Goal: Task Accomplishment & Management: Manage account settings

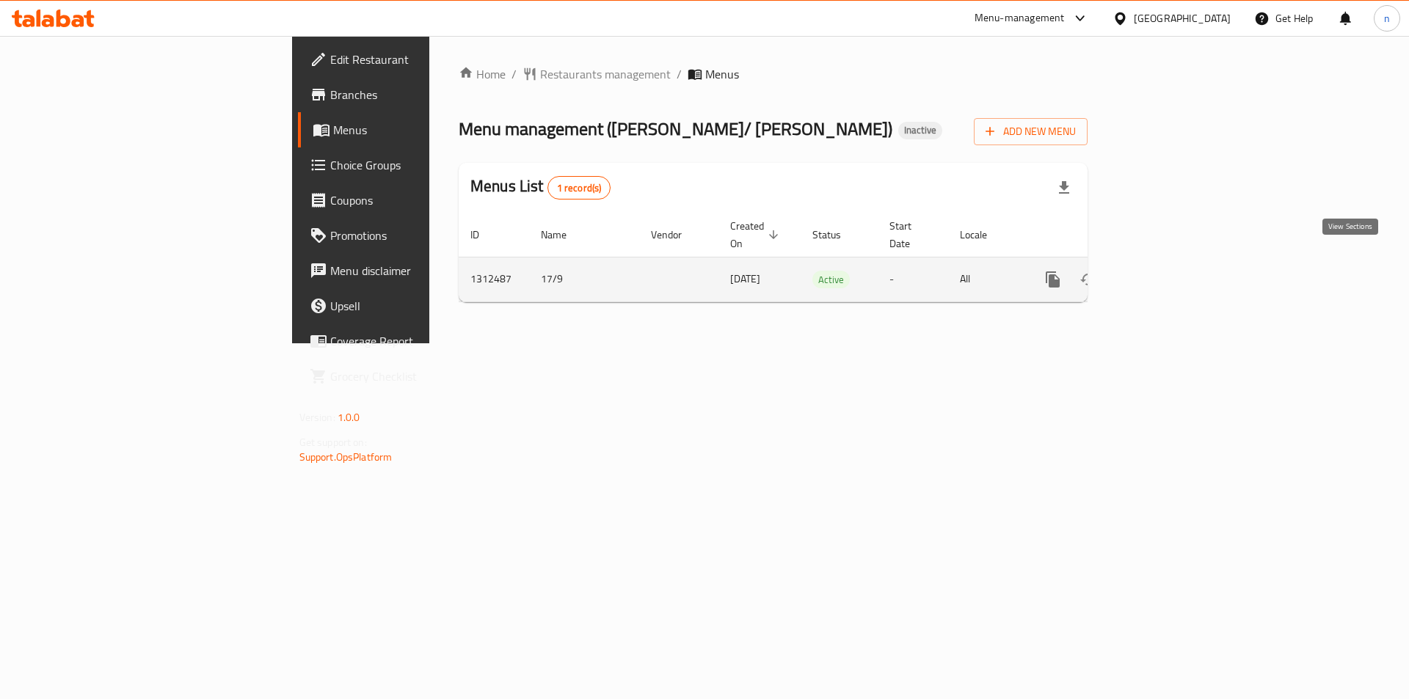
click at [1167, 271] on icon "enhanced table" at bounding box center [1159, 280] width 18 height 18
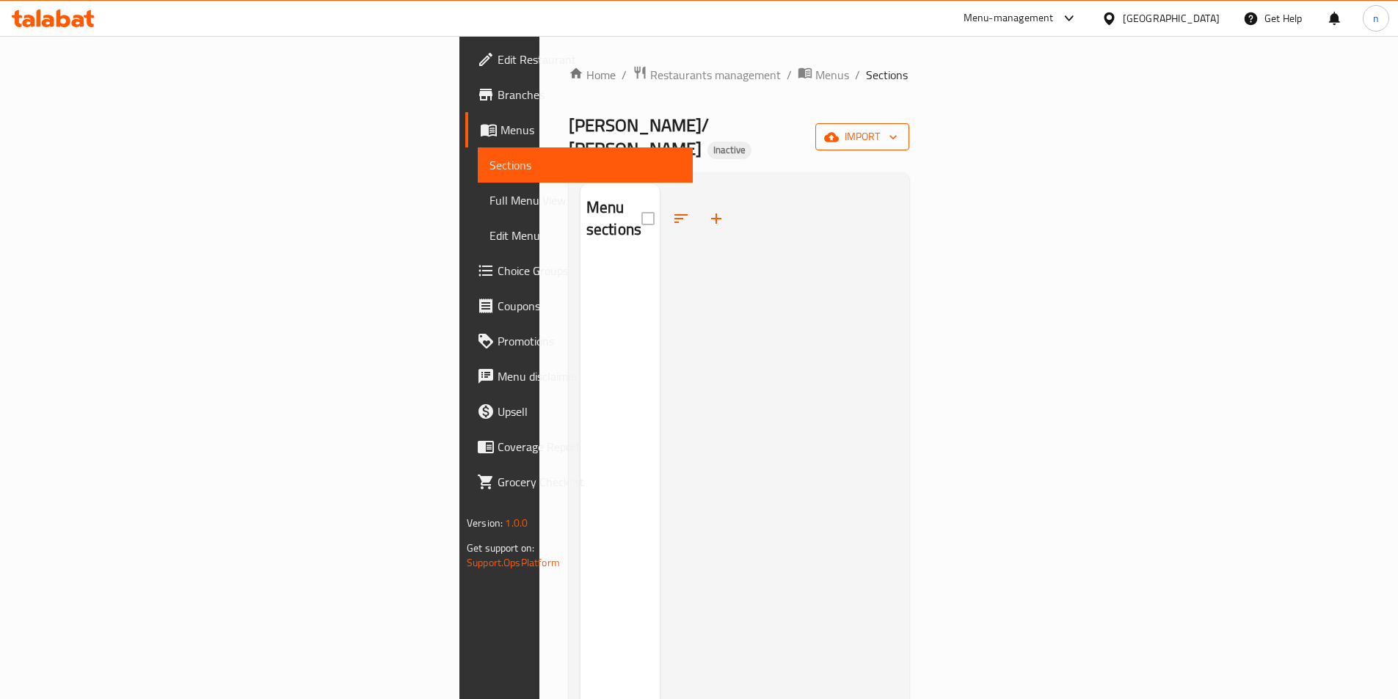
click at [897, 132] on span "import" at bounding box center [862, 137] width 70 height 18
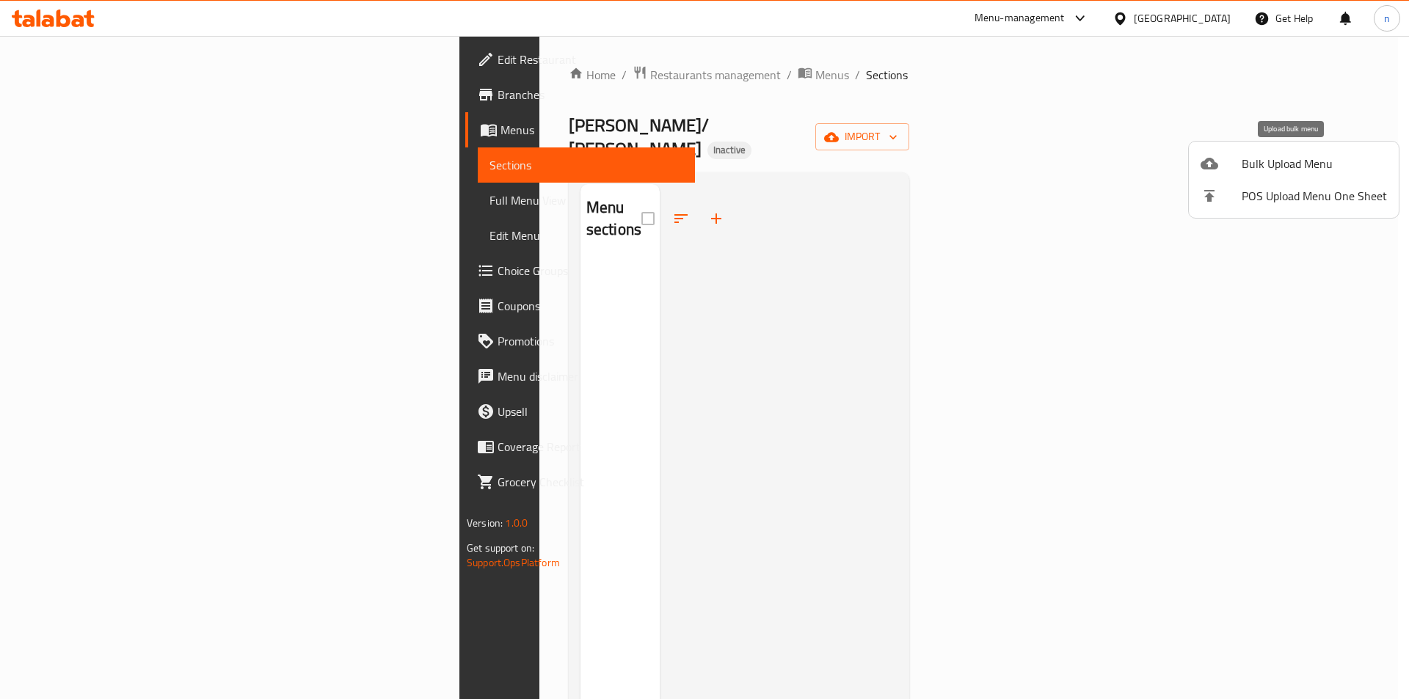
click at [1285, 169] on span "Bulk Upload Menu" at bounding box center [1313, 164] width 145 height 18
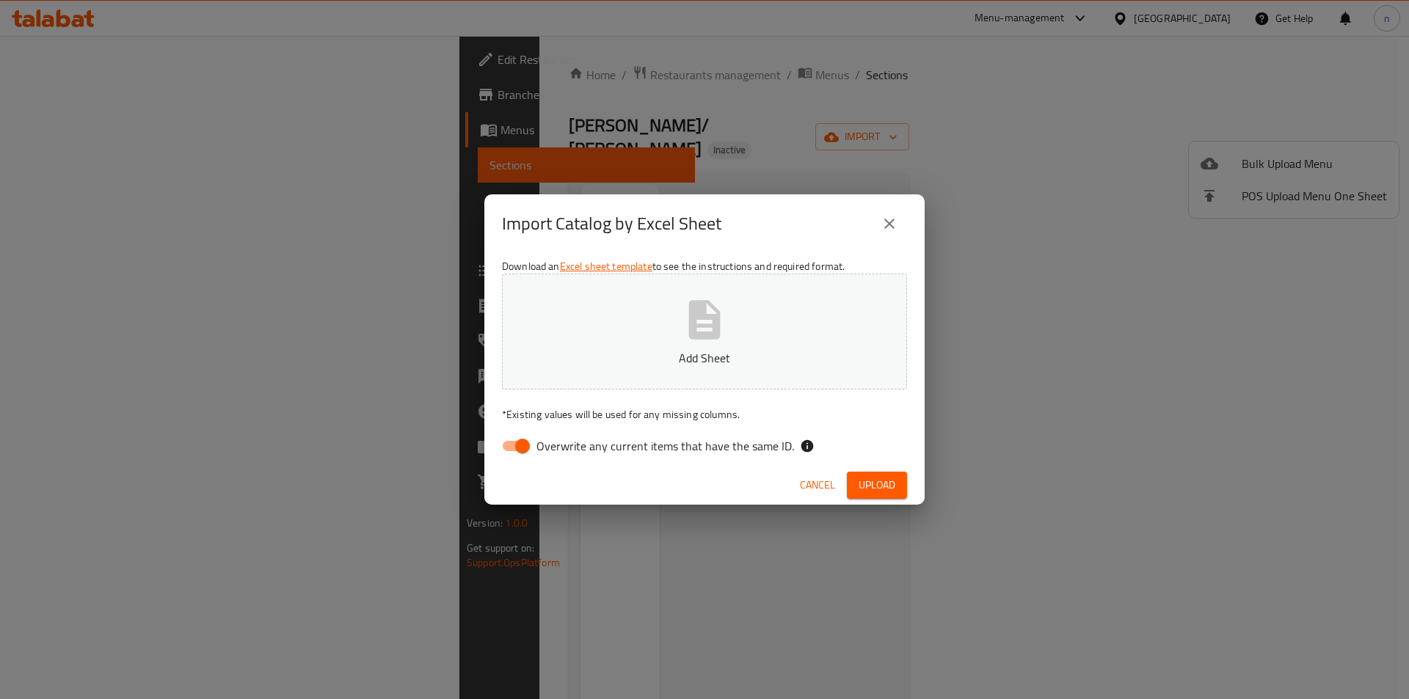
click at [519, 445] on input "Overwrite any current items that have the same ID." at bounding box center [523, 446] width 84 height 28
checkbox input "false"
click at [641, 346] on button "Add Sheet" at bounding box center [704, 332] width 405 height 116
click at [891, 478] on span "Upload" at bounding box center [876, 485] width 37 height 18
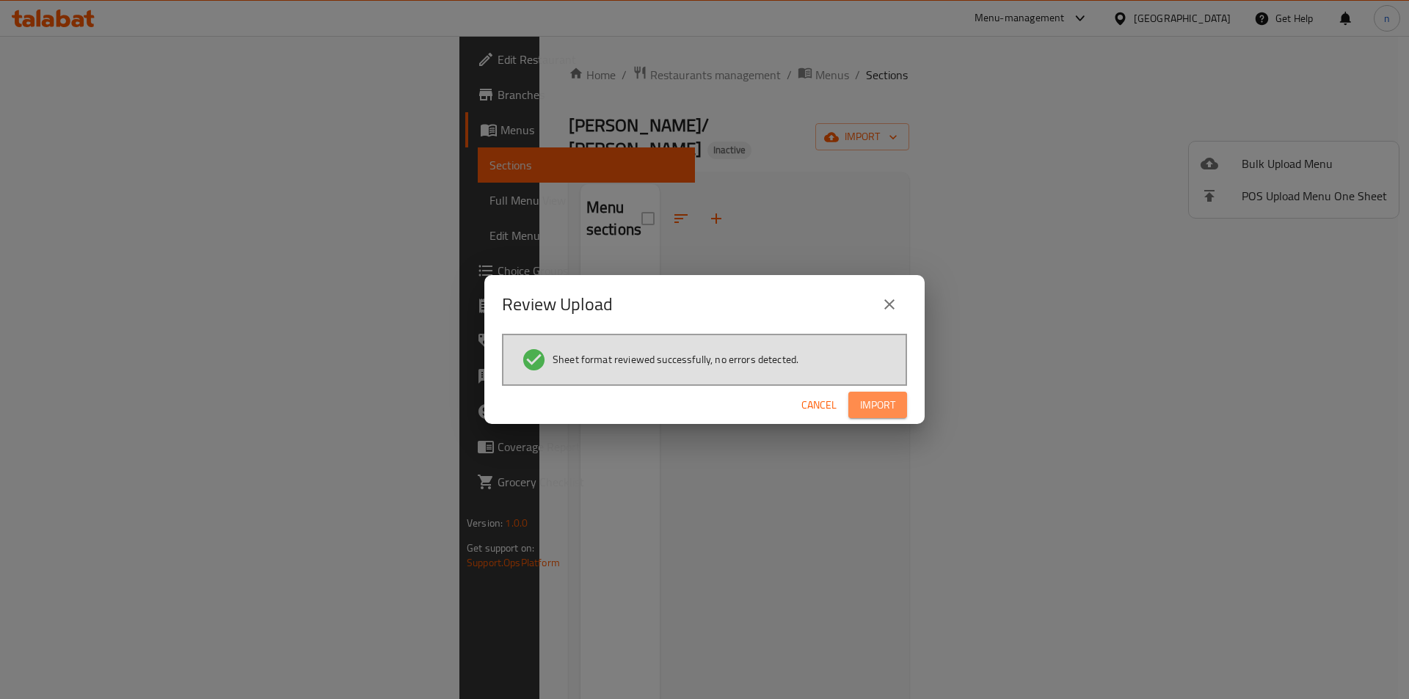
click at [889, 411] on span "Import" at bounding box center [877, 405] width 35 height 18
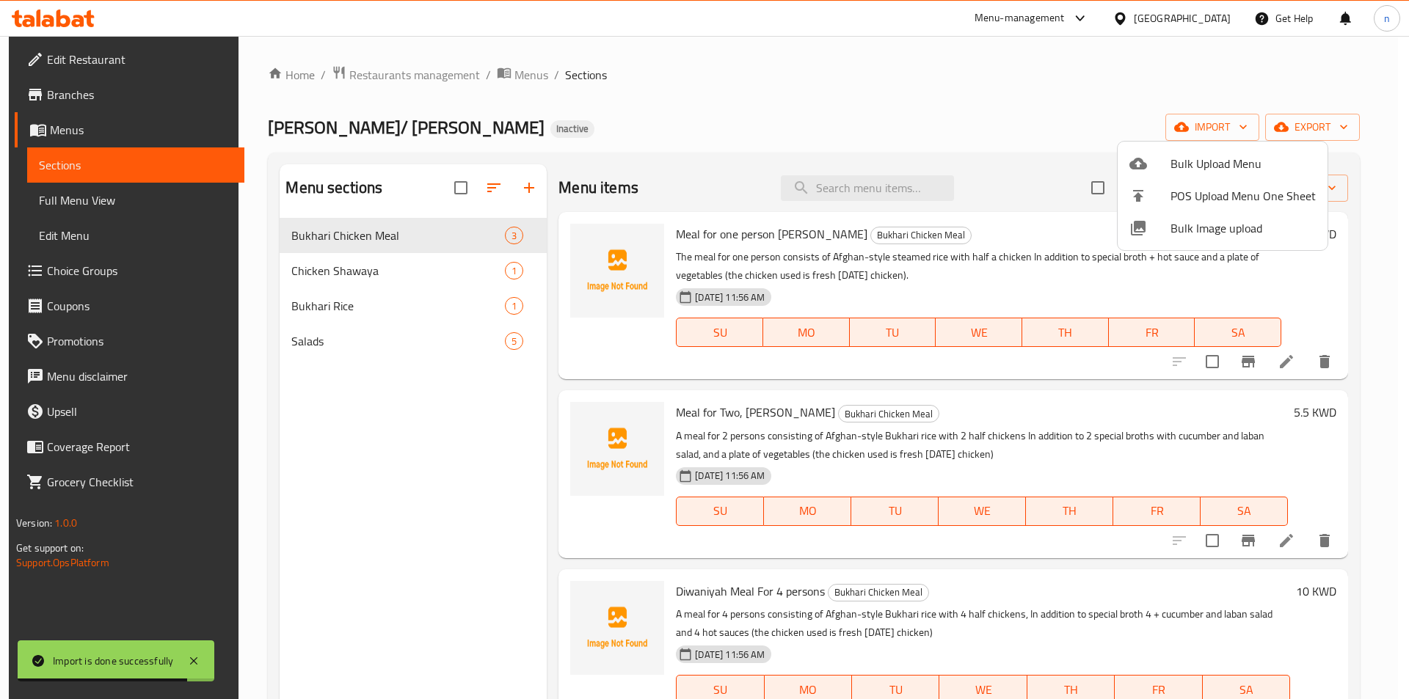
click at [130, 201] on div at bounding box center [704, 349] width 1409 height 699
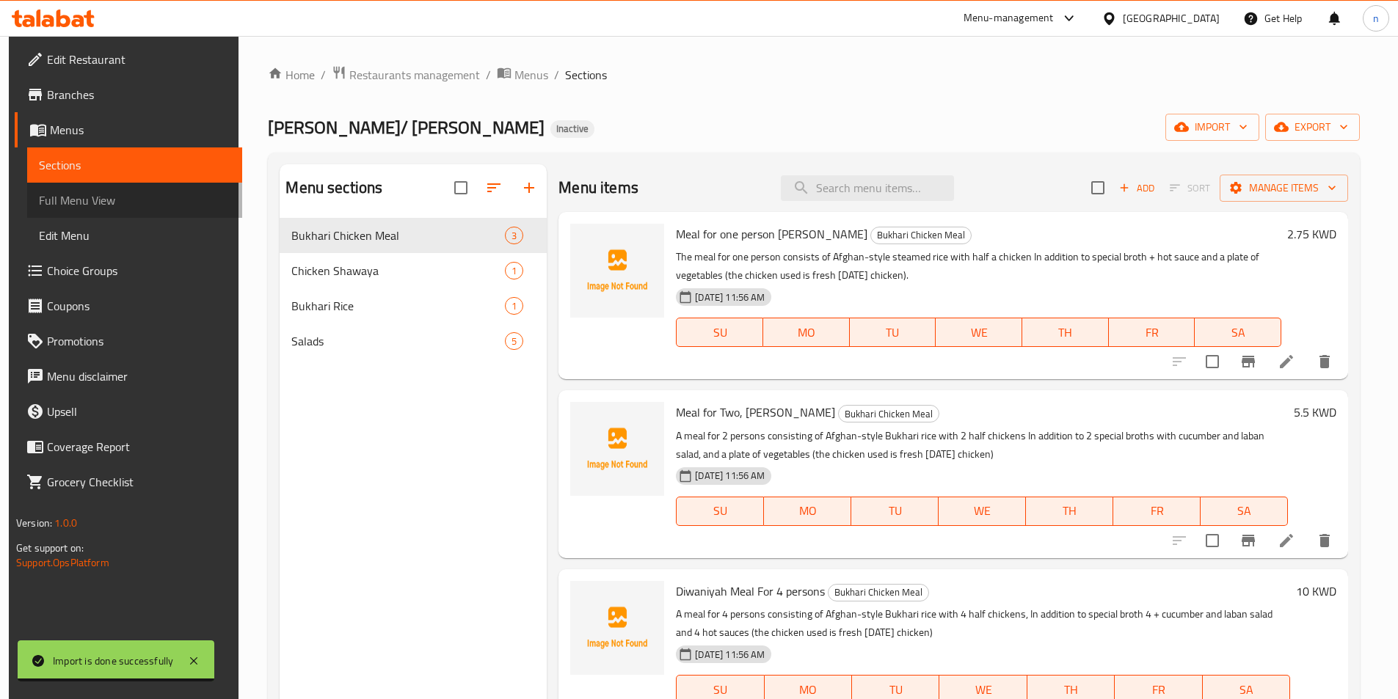
click at [130, 201] on span "Full Menu View" at bounding box center [134, 200] width 191 height 18
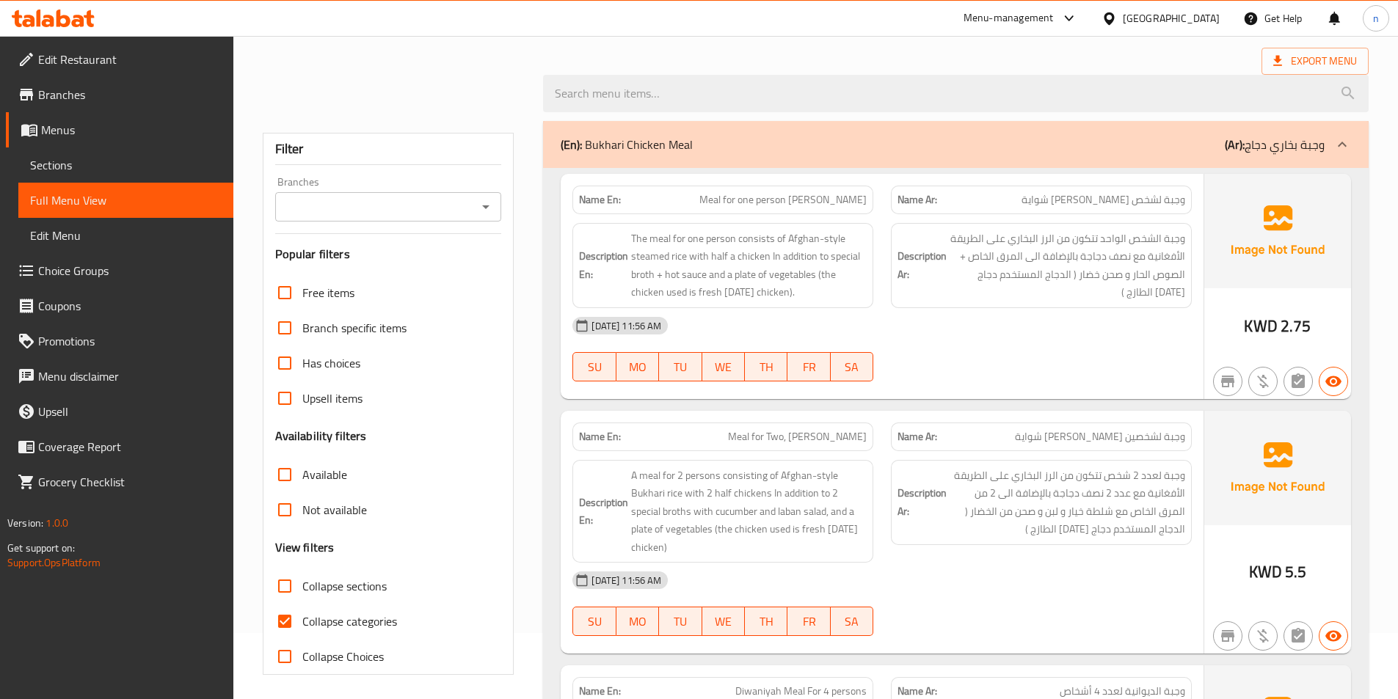
scroll to position [147, 0]
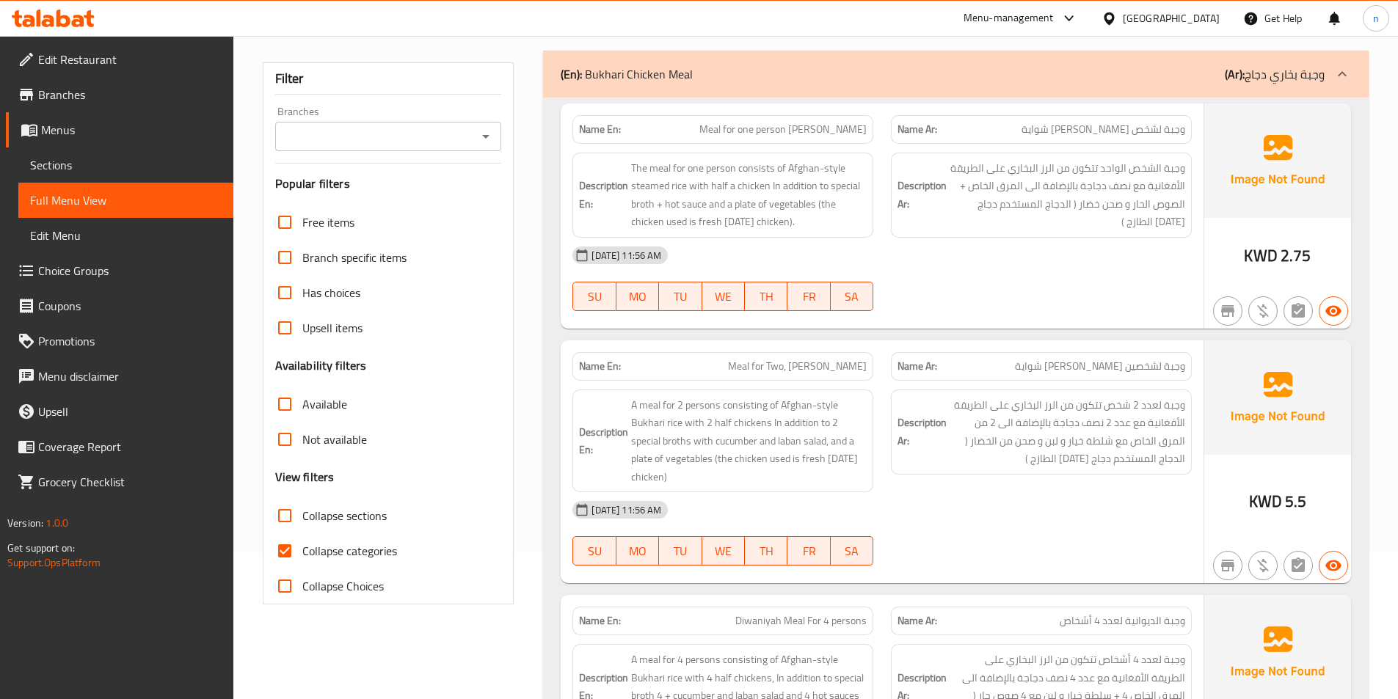
click at [288, 555] on input "Collapse categories" at bounding box center [284, 550] width 35 height 35
checkbox input "false"
drag, startPoint x: 814, startPoint y: 133, endPoint x: 826, endPoint y: 133, distance: 12.5
click at [826, 133] on span "Meal for one person [PERSON_NAME]" at bounding box center [782, 129] width 167 height 15
click at [998, 264] on div "[DATE] 11:56 AM" at bounding box center [881, 255] width 637 height 35
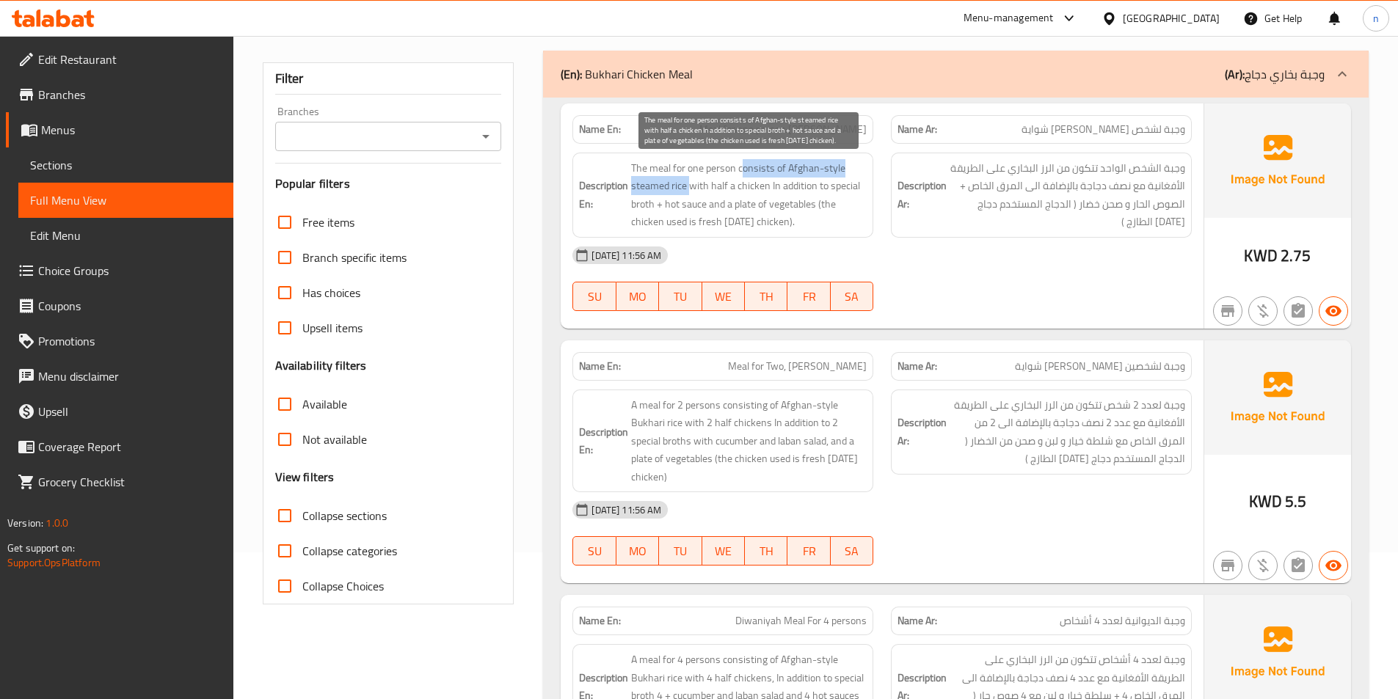
drag, startPoint x: 741, startPoint y: 170, endPoint x: 693, endPoint y: 191, distance: 52.9
click at [693, 191] on span "The meal for one person consists of Afghan-style steamed rice with half a chick…" at bounding box center [749, 195] width 236 height 72
drag, startPoint x: 774, startPoint y: 190, endPoint x: 828, endPoint y: 187, distance: 53.6
click at [828, 187] on span "The meal for one person consists of Afghan-style steamed rice with half a chick…" at bounding box center [749, 195] width 236 height 72
drag, startPoint x: 640, startPoint y: 204, endPoint x: 649, endPoint y: 205, distance: 8.8
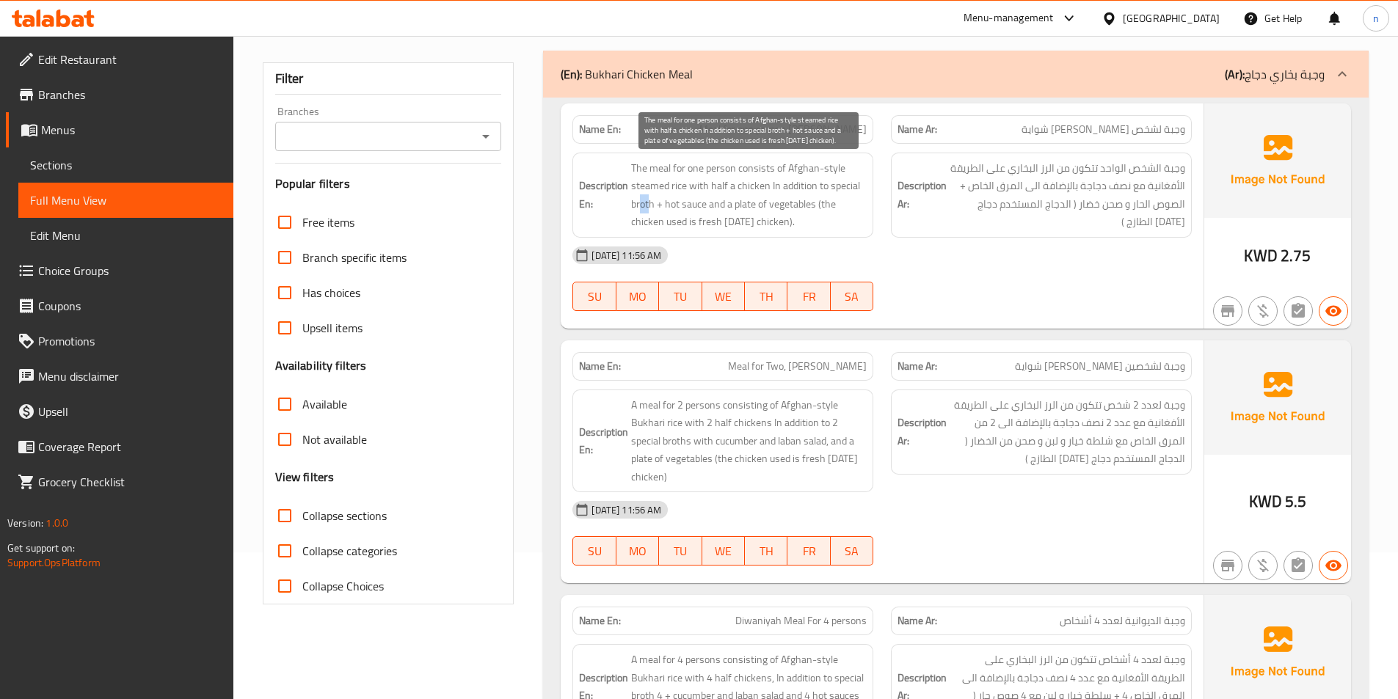
click at [649, 205] on span "The meal for one person consists of Afghan-style steamed rice with half a chick…" at bounding box center [749, 195] width 236 height 72
drag, startPoint x: 678, startPoint y: 203, endPoint x: 693, endPoint y: 205, distance: 14.7
click at [693, 205] on span "The meal for one person consists of Afghan-style steamed rice with half a chick…" at bounding box center [749, 195] width 236 height 72
drag, startPoint x: 727, startPoint y: 207, endPoint x: 807, endPoint y: 211, distance: 80.1
click at [807, 211] on span "The meal for one person consists of Afghan-style steamed rice with half a chick…" at bounding box center [749, 195] width 236 height 72
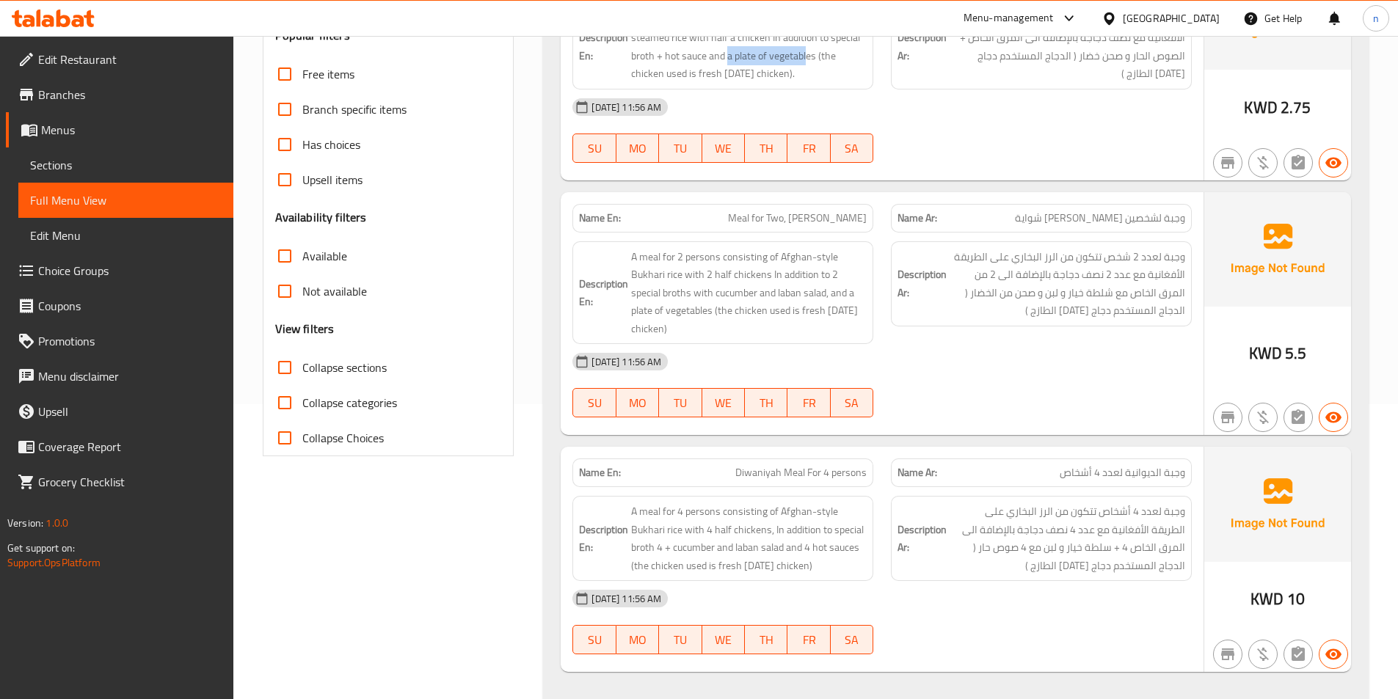
scroll to position [293, 0]
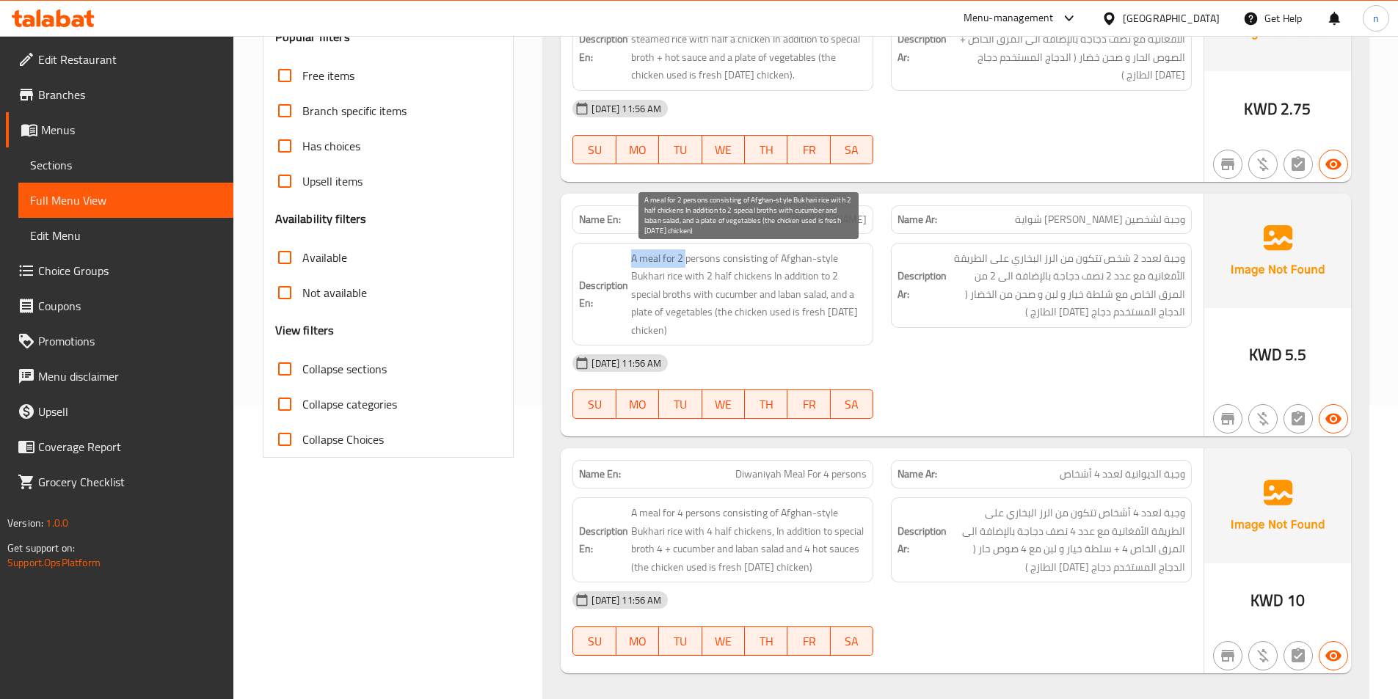
drag, startPoint x: 634, startPoint y: 261, endPoint x: 693, endPoint y: 263, distance: 58.7
click at [690, 263] on span "A meal for 2 persons consisting of Afghan-style Bukhari rice with 2 half chicke…" at bounding box center [749, 294] width 236 height 90
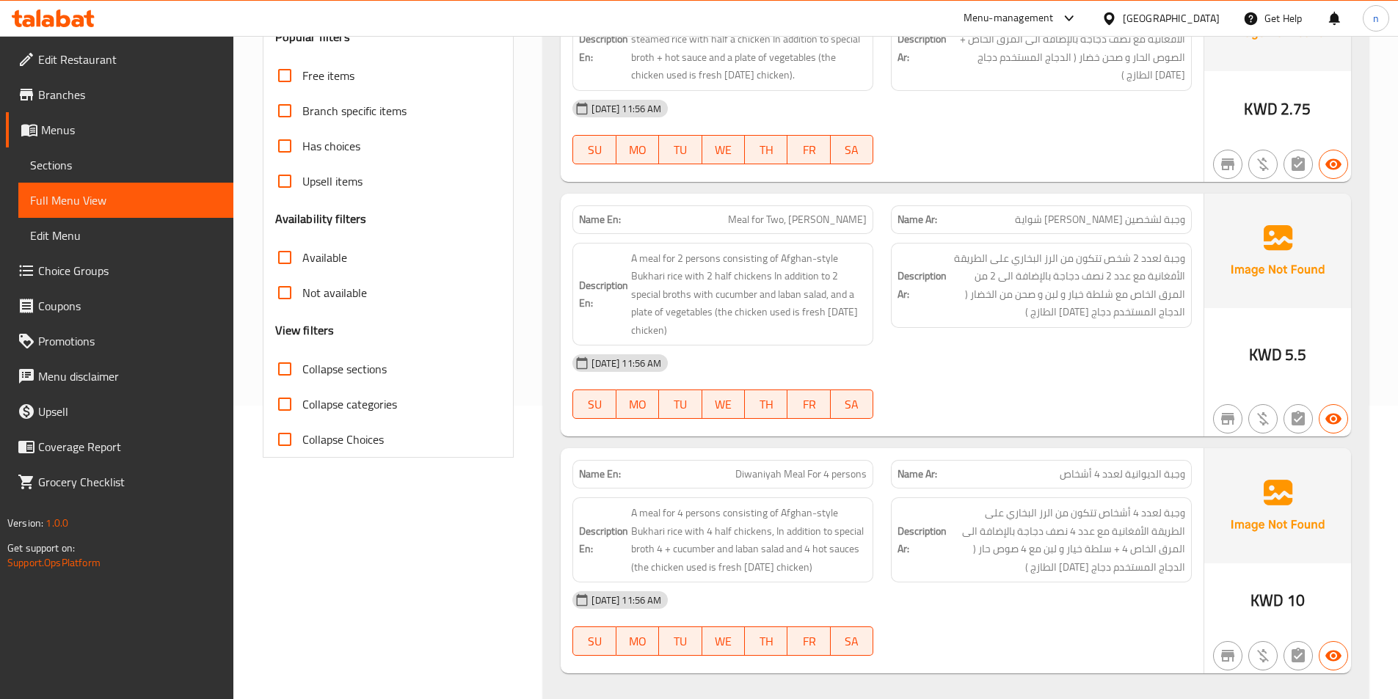
click at [852, 354] on div "[DATE] 11:56 AM" at bounding box center [881, 363] width 637 height 35
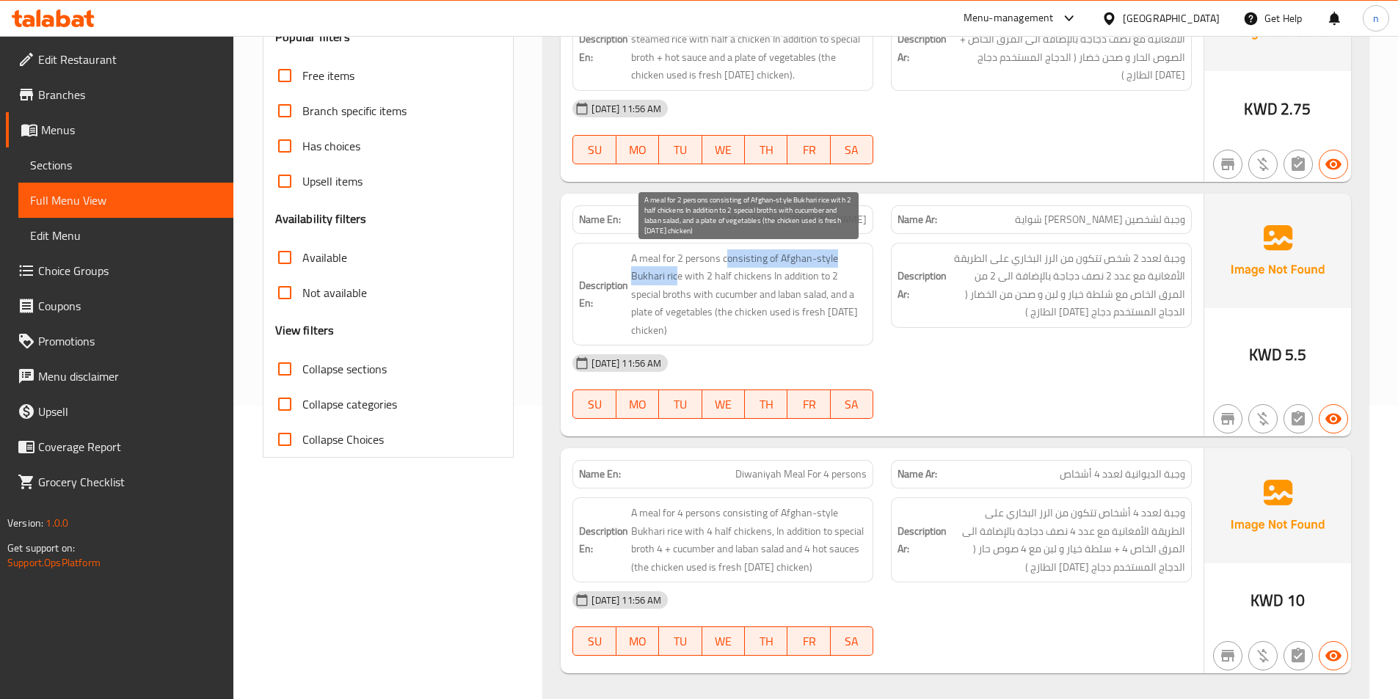
drag, startPoint x: 729, startPoint y: 260, endPoint x: 678, endPoint y: 277, distance: 53.6
click at [678, 277] on span "A meal for 2 persons consisting of Afghan-style Bukhari rice with 2 half chicke…" at bounding box center [749, 294] width 236 height 90
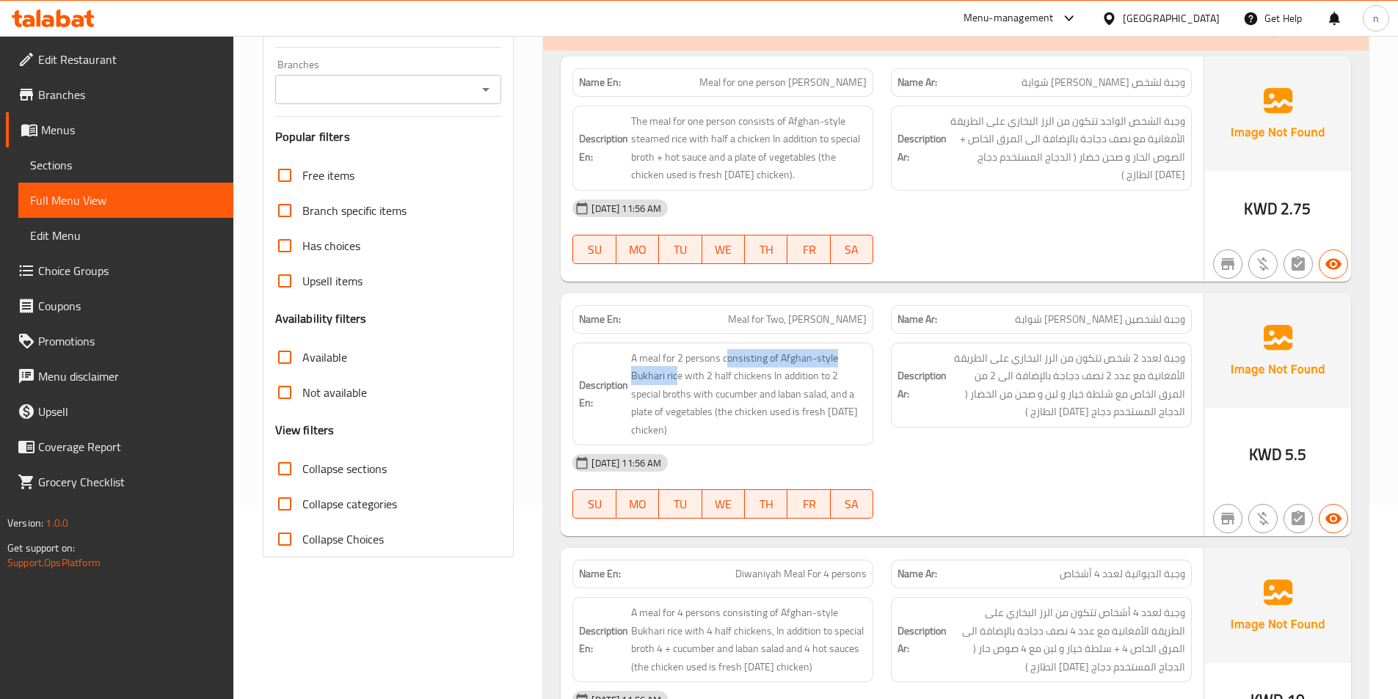
scroll to position [220, 0]
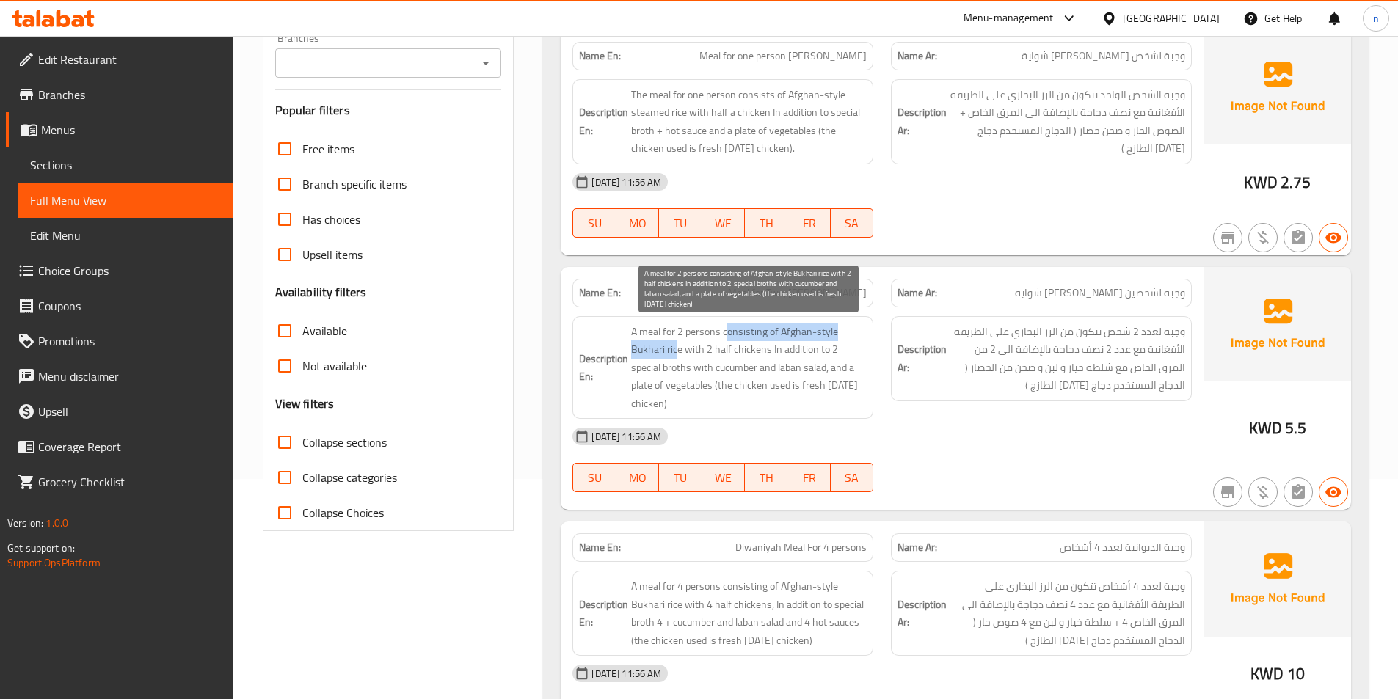
click at [651, 351] on span "A meal for 2 persons consisting of Afghan-style Bukhari rice with 2 half chicke…" at bounding box center [749, 368] width 236 height 90
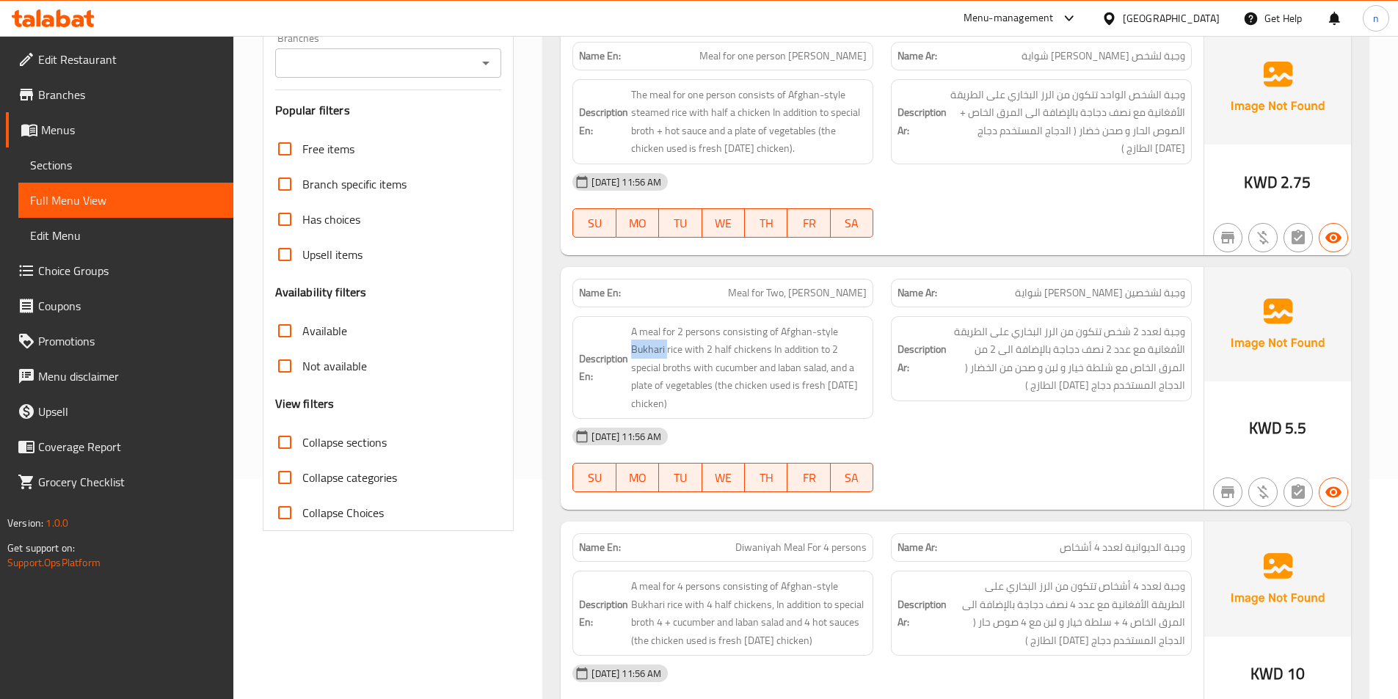
scroll to position [293, 0]
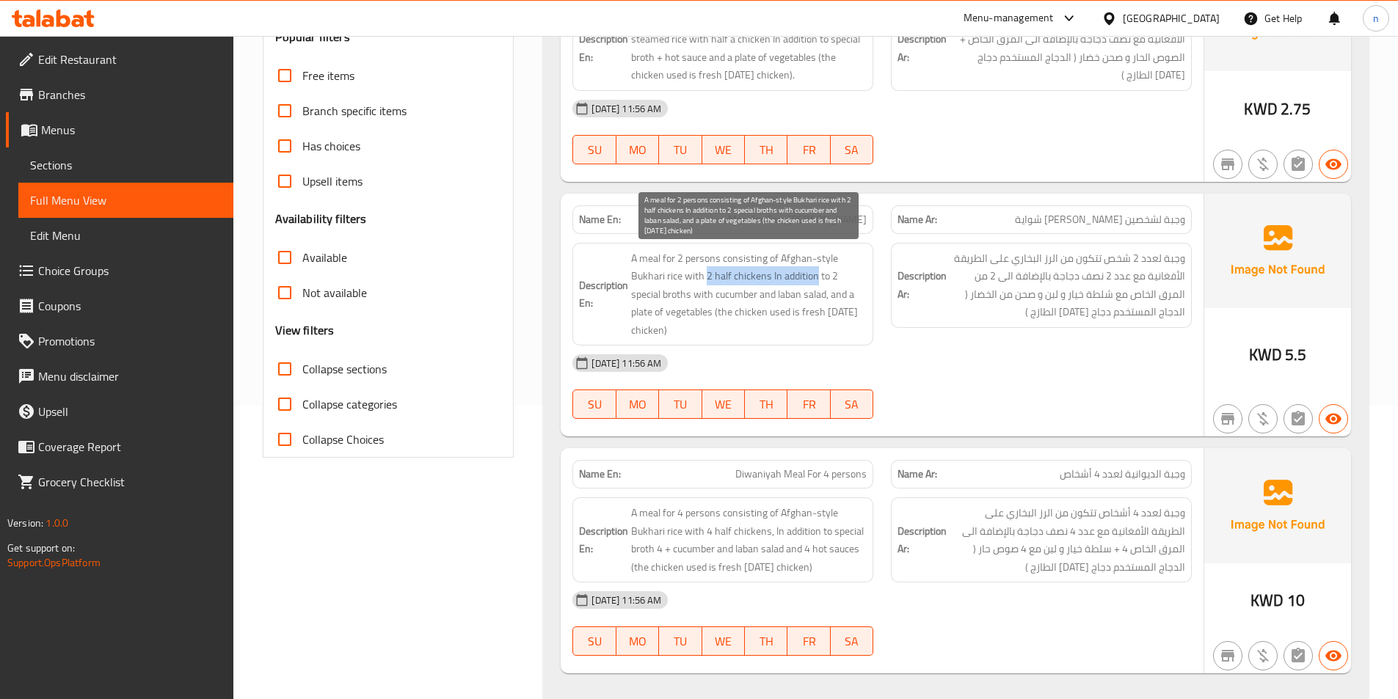
drag, startPoint x: 707, startPoint y: 280, endPoint x: 814, endPoint y: 285, distance: 107.2
click at [814, 285] on span "A meal for 2 persons consisting of Afghan-style Bukhari rice with 2 half chicke…" at bounding box center [749, 294] width 236 height 90
drag, startPoint x: 641, startPoint y: 300, endPoint x: 690, endPoint y: 291, distance: 49.9
click at [690, 291] on span "A meal for 2 persons consisting of Afghan-style Bukhari rice with 2 half chicke…" at bounding box center [749, 294] width 236 height 90
drag, startPoint x: 711, startPoint y: 296, endPoint x: 809, endPoint y: 299, distance: 97.6
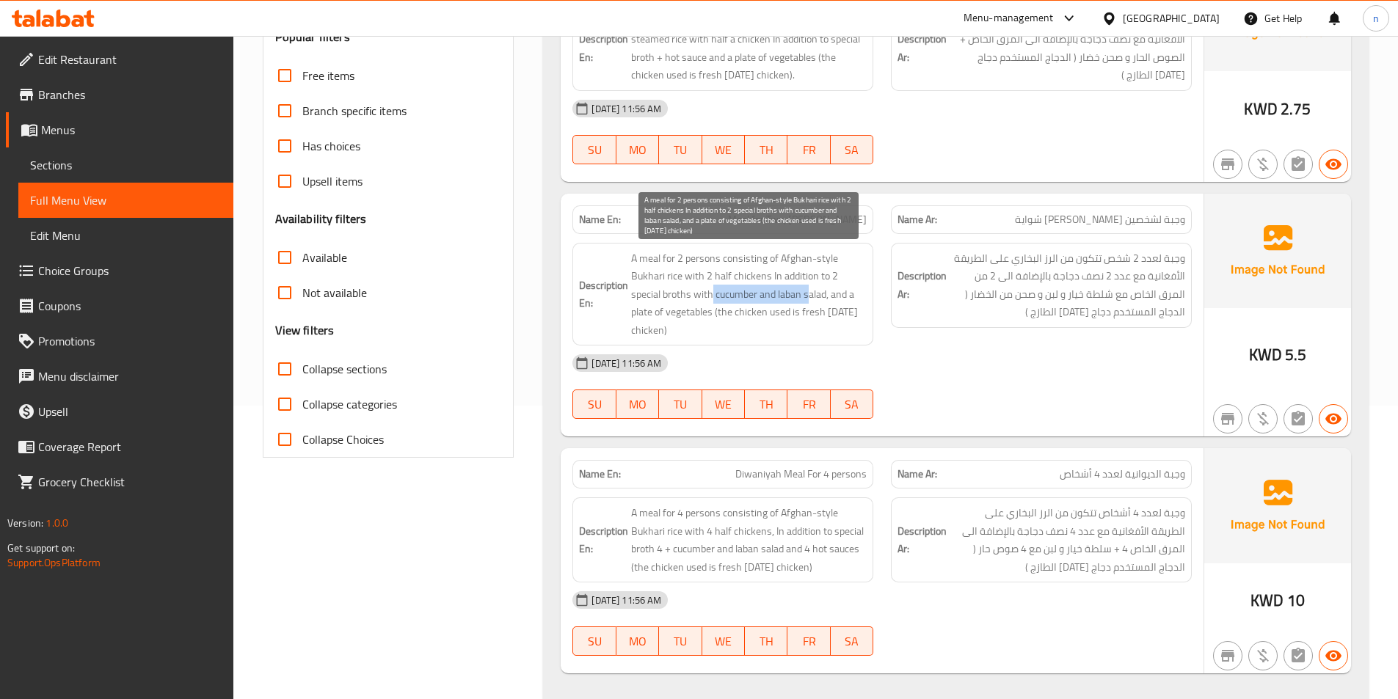
click at [809, 299] on span "A meal for 2 persons consisting of Afghan-style Bukhari rice with 2 half chicke…" at bounding box center [749, 294] width 236 height 90
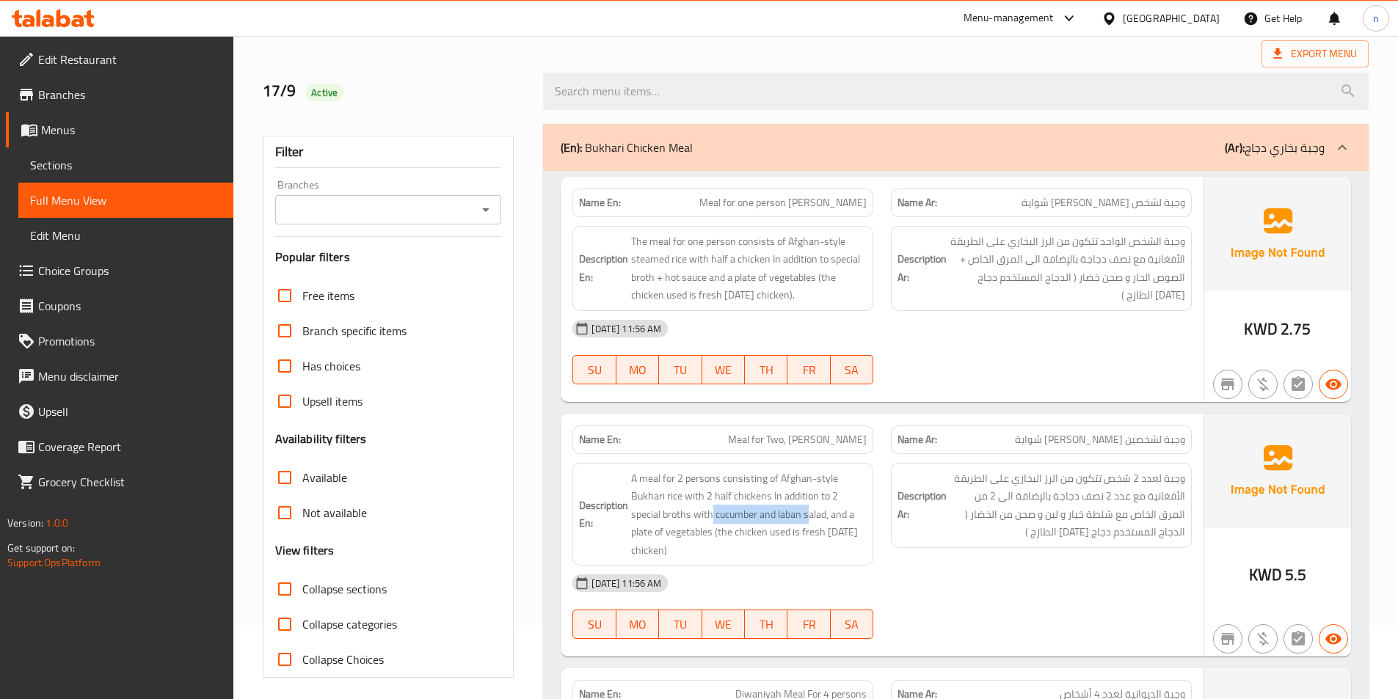
scroll to position [147, 0]
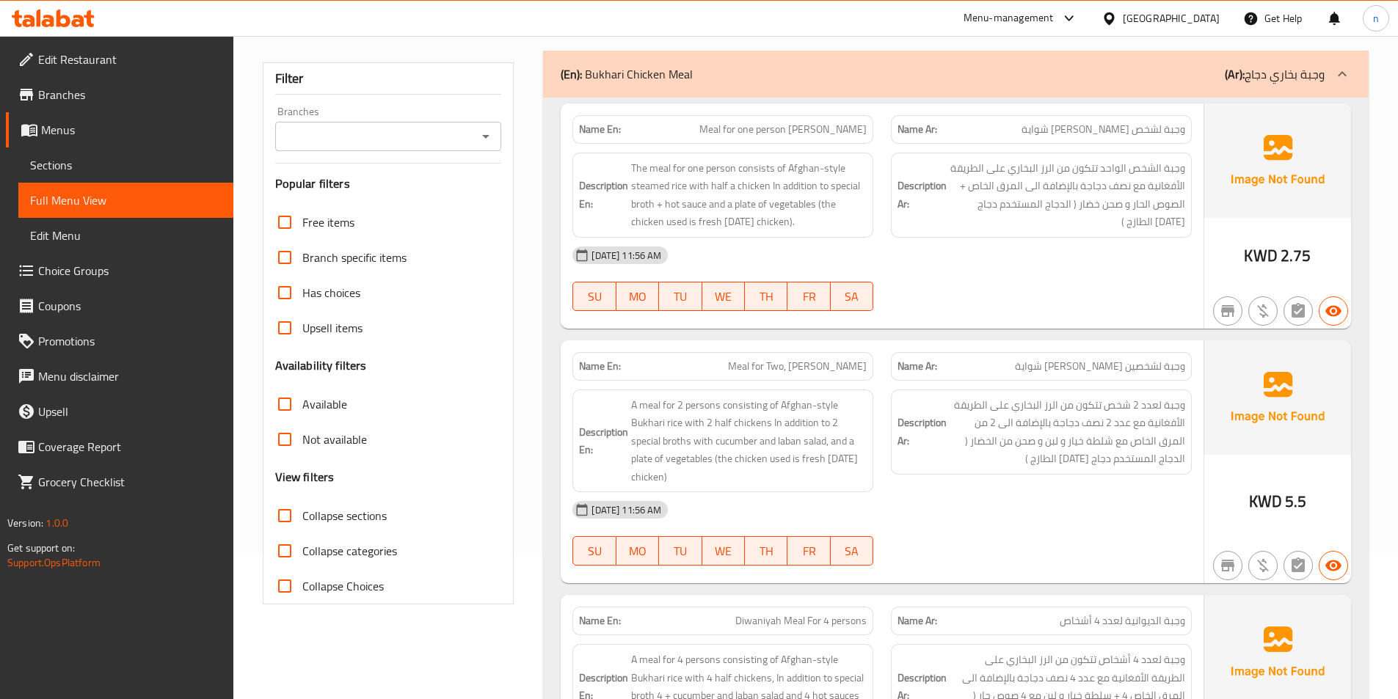
click at [789, 368] on span "Meal for Two, [PERSON_NAME]" at bounding box center [797, 366] width 139 height 15
copy span "Meal for Two, [PERSON_NAME]"
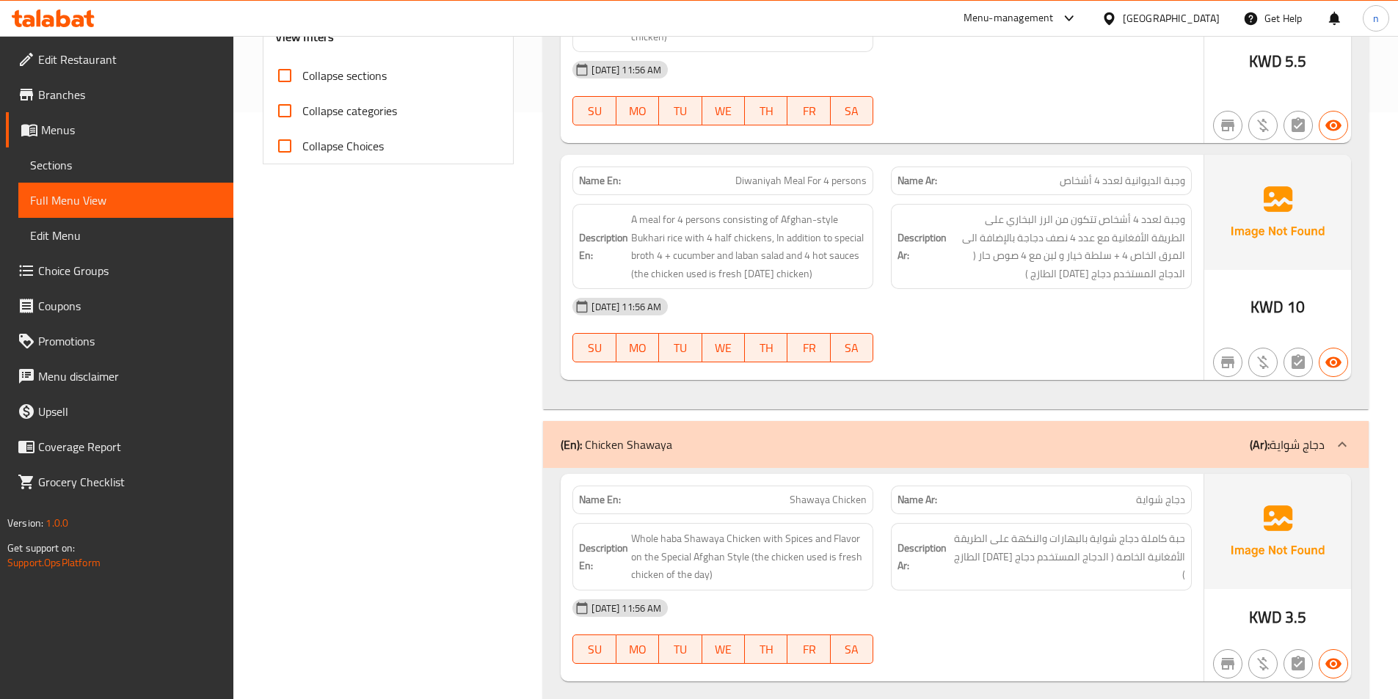
click at [1029, 329] on div "[DATE] 11:56 AM SU MO TU WE TH FR SA" at bounding box center [881, 330] width 637 height 82
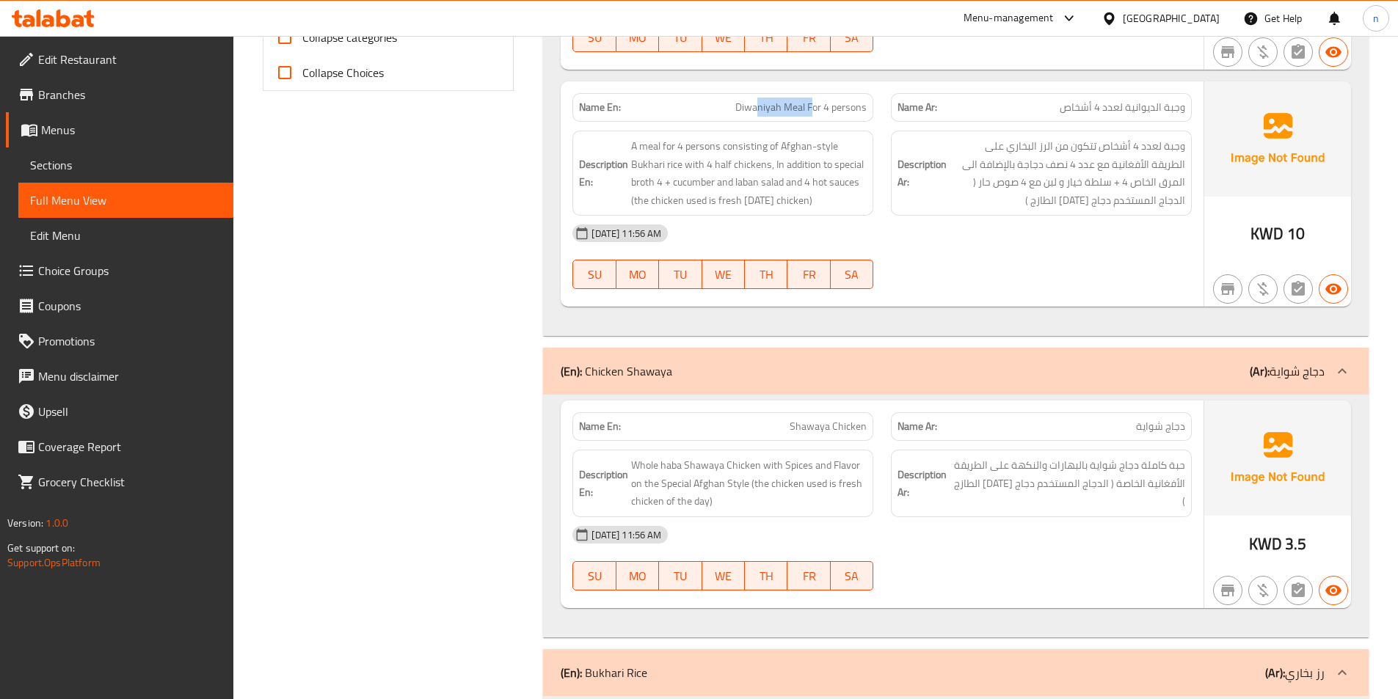
drag, startPoint x: 760, startPoint y: 108, endPoint x: 812, endPoint y: 108, distance: 52.1
click at [812, 108] on span "Diwaniyah Meal For 4 persons" at bounding box center [800, 107] width 131 height 15
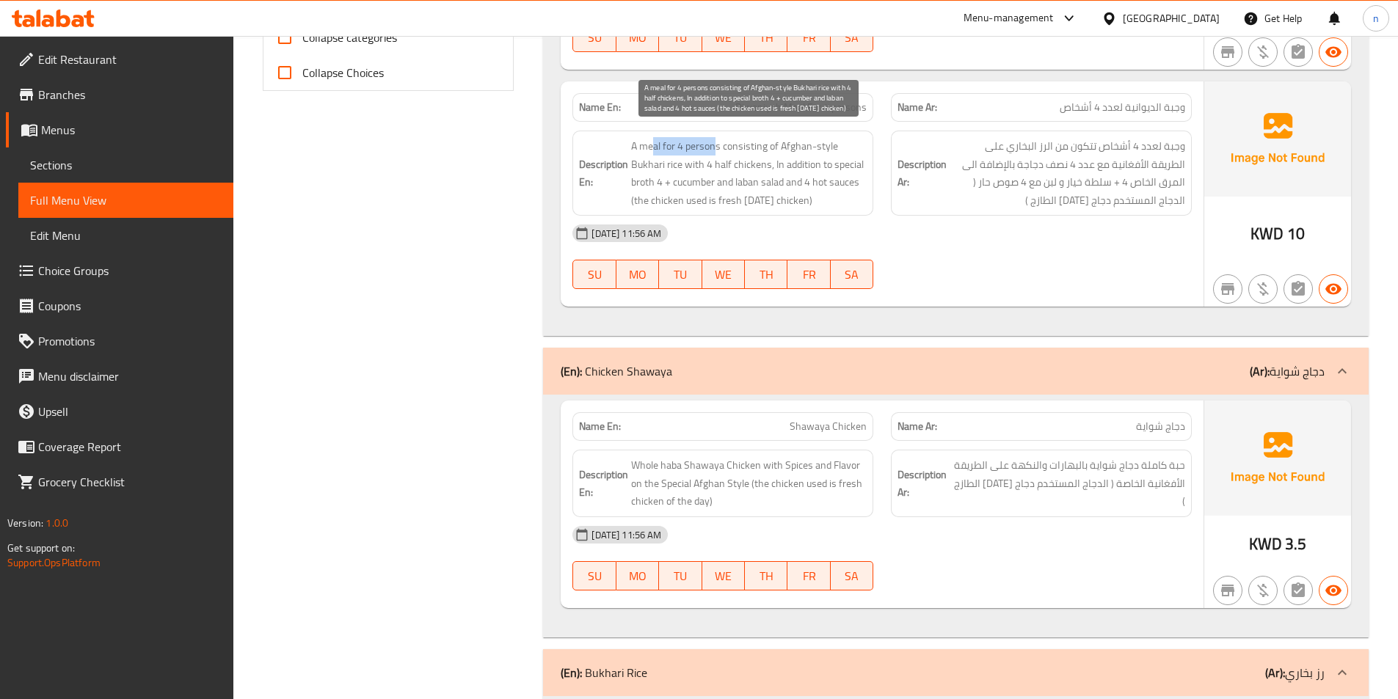
drag, startPoint x: 654, startPoint y: 149, endPoint x: 717, endPoint y: 155, distance: 63.4
click at [717, 155] on span "A meal for 4 persons consisting of Afghan-style Bukhari rice with 4 half chicke…" at bounding box center [749, 173] width 236 height 72
drag, startPoint x: 748, startPoint y: 147, endPoint x: 814, endPoint y: 151, distance: 66.9
click at [814, 151] on span "A meal for 4 persons consisting of Afghan-style Bukhari rice with 4 half chicke…" at bounding box center [749, 173] width 236 height 72
drag, startPoint x: 696, startPoint y: 173, endPoint x: 770, endPoint y: 168, distance: 74.3
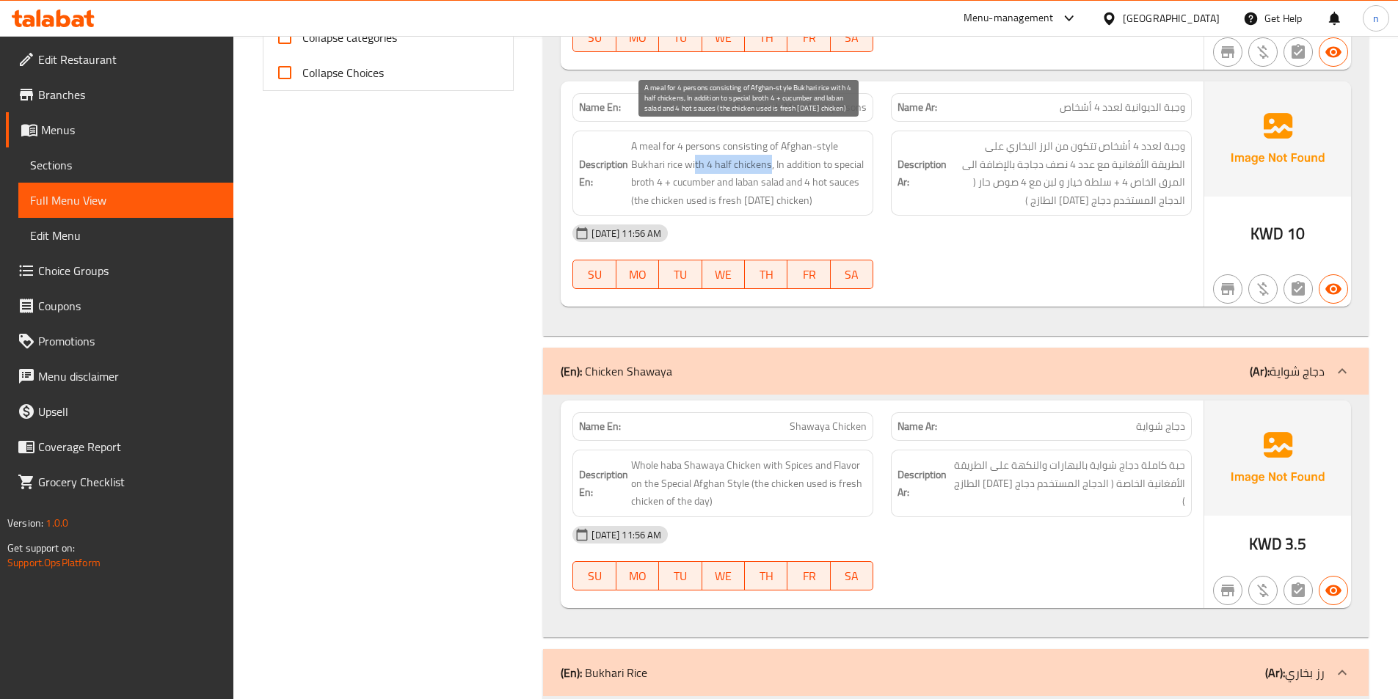
click at [770, 168] on span "A meal for 4 persons consisting of Afghan-style Bukhari rice with 4 half chicke…" at bounding box center [749, 173] width 236 height 72
drag, startPoint x: 781, startPoint y: 167, endPoint x: 815, endPoint y: 170, distance: 34.6
click at [815, 170] on span "A meal for 4 persons consisting of Afghan-style Bukhari rice with 4 half chicke…" at bounding box center [749, 173] width 236 height 72
click at [657, 189] on span "A meal for 4 persons consisting of Afghan-style Bukhari rice with 4 half chicke…" at bounding box center [749, 173] width 236 height 72
drag, startPoint x: 674, startPoint y: 183, endPoint x: 776, endPoint y: 190, distance: 102.9
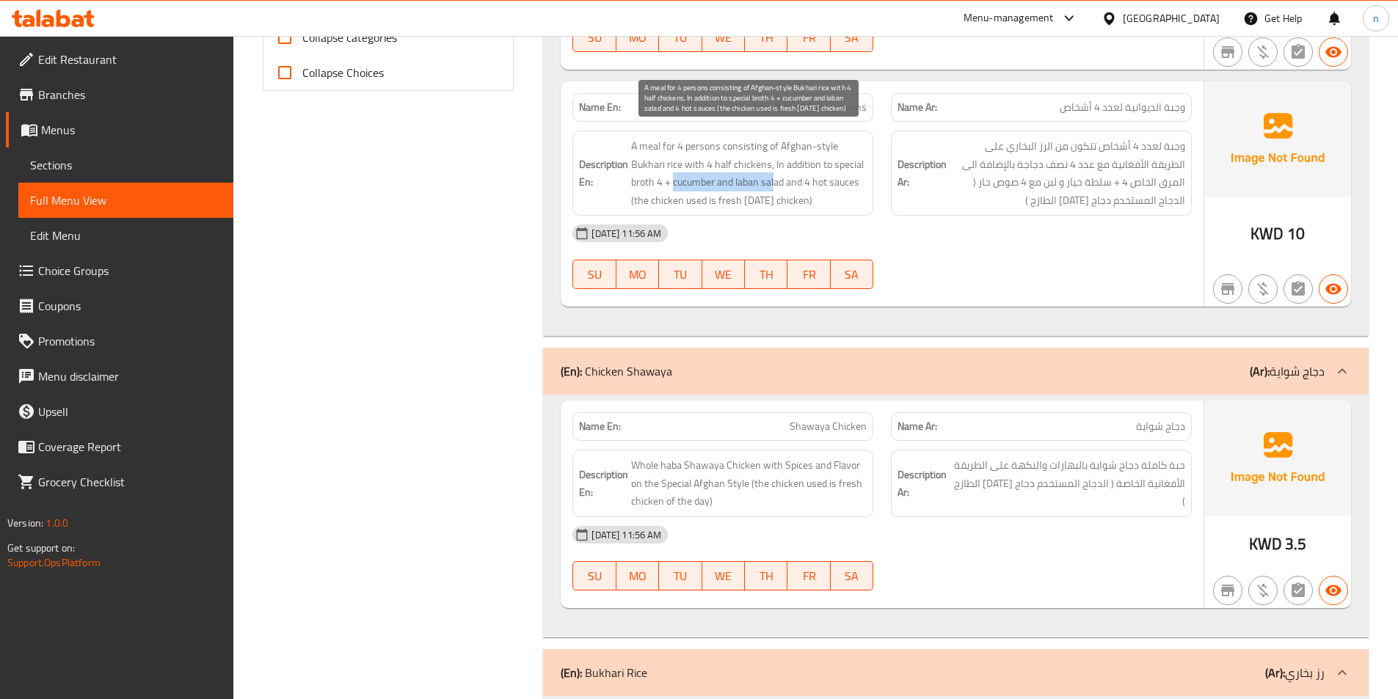
click at [776, 190] on span "A meal for 4 persons consisting of Afghan-style Bukhari rice with 4 half chicke…" at bounding box center [749, 173] width 236 height 72
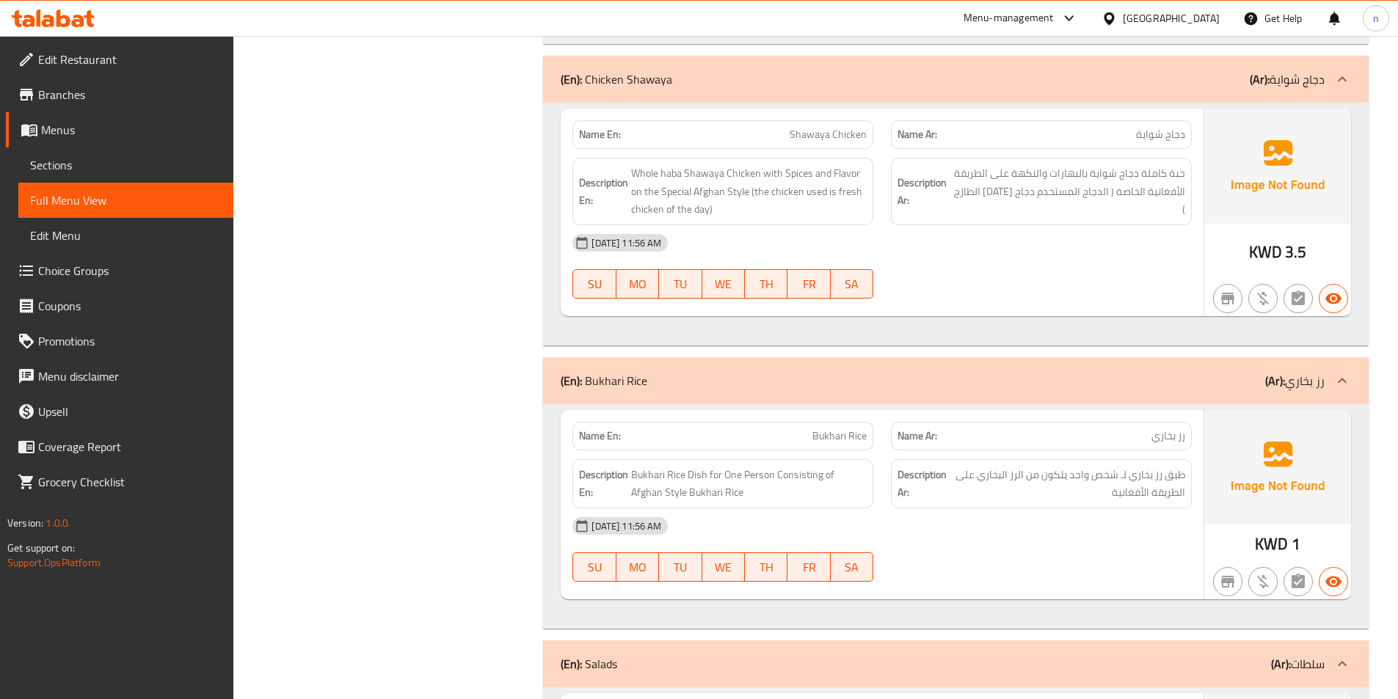
scroll to position [954, 0]
click at [704, 172] on span "Whole haba Shawaya Chicken with Spices and Flavor on the Special Afghan Style (…" at bounding box center [749, 190] width 236 height 54
drag, startPoint x: 679, startPoint y: 169, endPoint x: 640, endPoint y: 180, distance: 40.9
click at [640, 180] on span "Whole haba Shawaya Chicken with Spices and Flavor on the Special Afghan Style (…" at bounding box center [749, 190] width 236 height 54
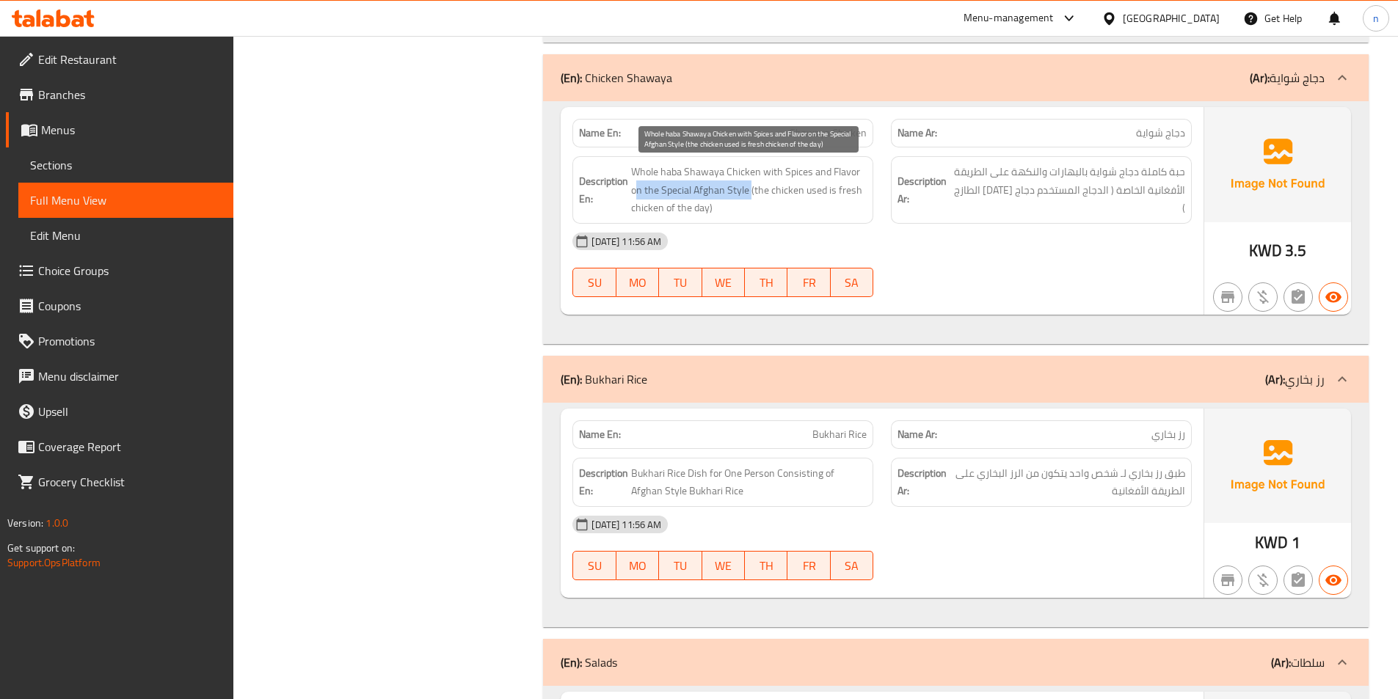
drag, startPoint x: 635, startPoint y: 197, endPoint x: 751, endPoint y: 194, distance: 115.9
click at [751, 194] on span "Whole haba Shawaya Chicken with Spices and Flavor on the Special Afghan Style (…" at bounding box center [749, 190] width 236 height 54
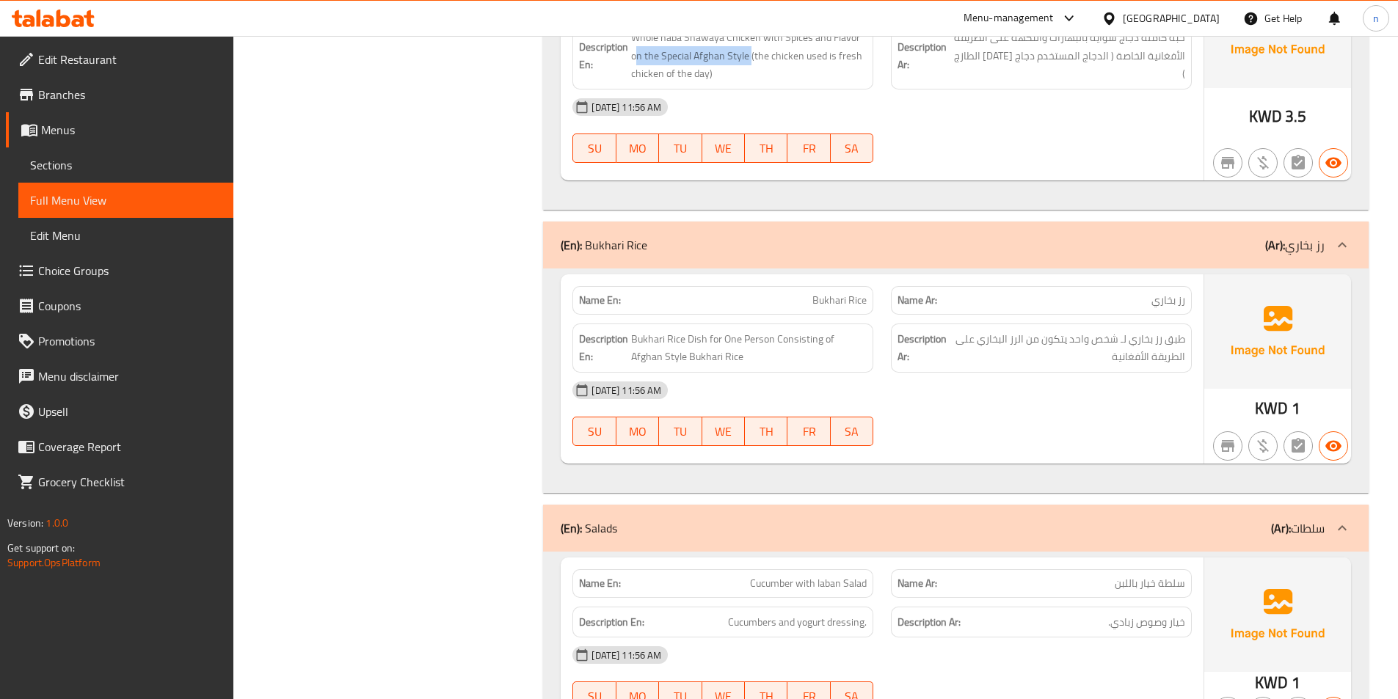
scroll to position [1101, 0]
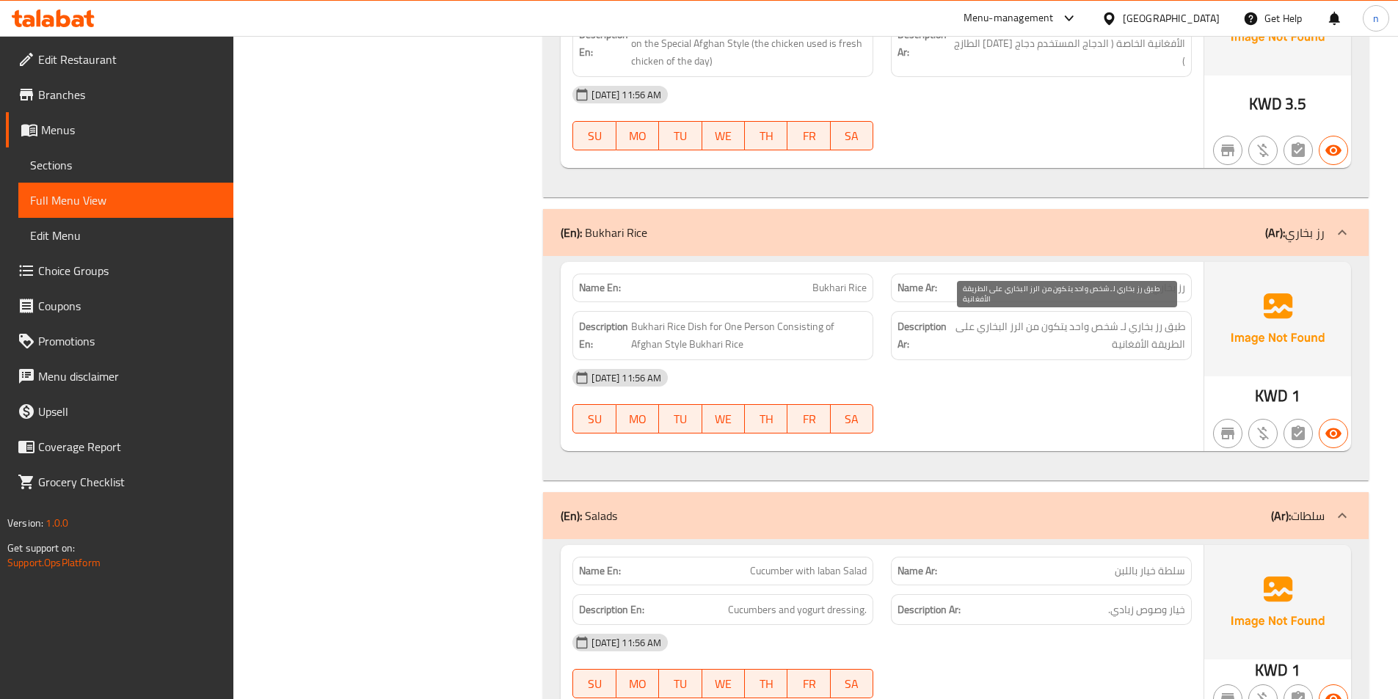
click at [1018, 369] on div "[DATE] 11:56 AM" at bounding box center [881, 377] width 637 height 35
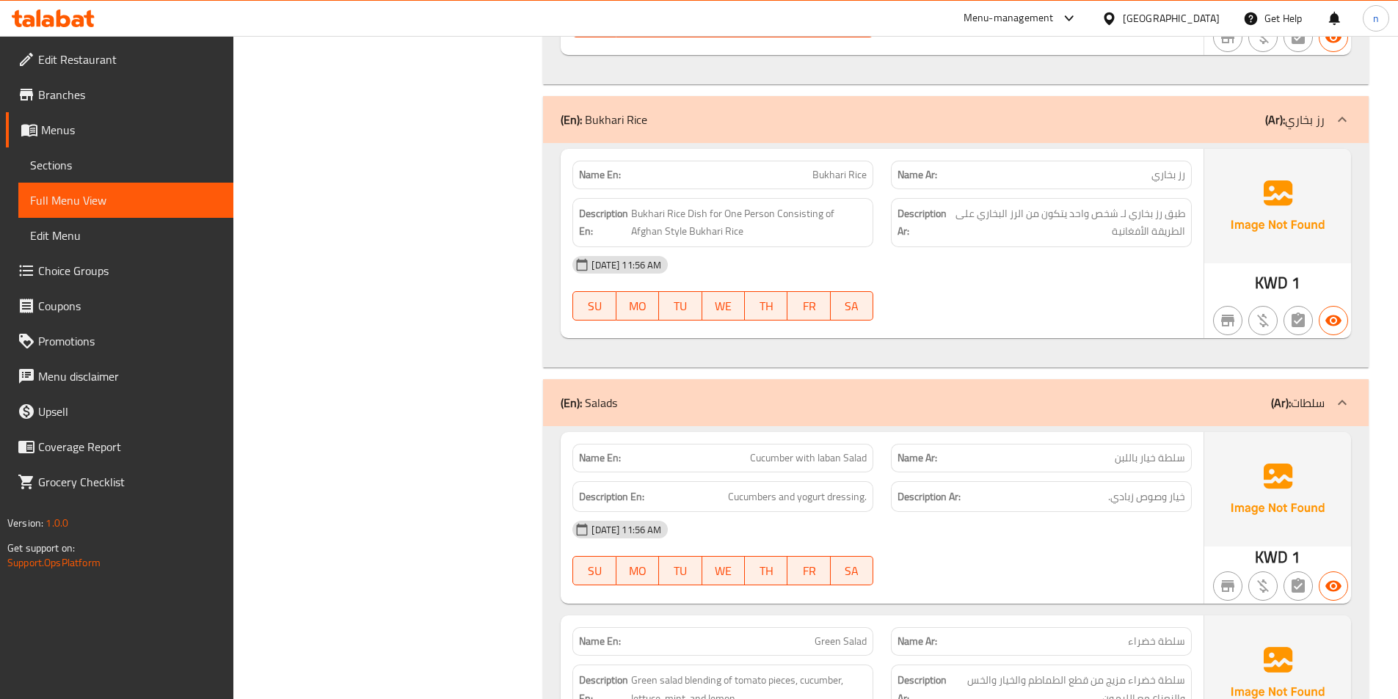
scroll to position [1247, 0]
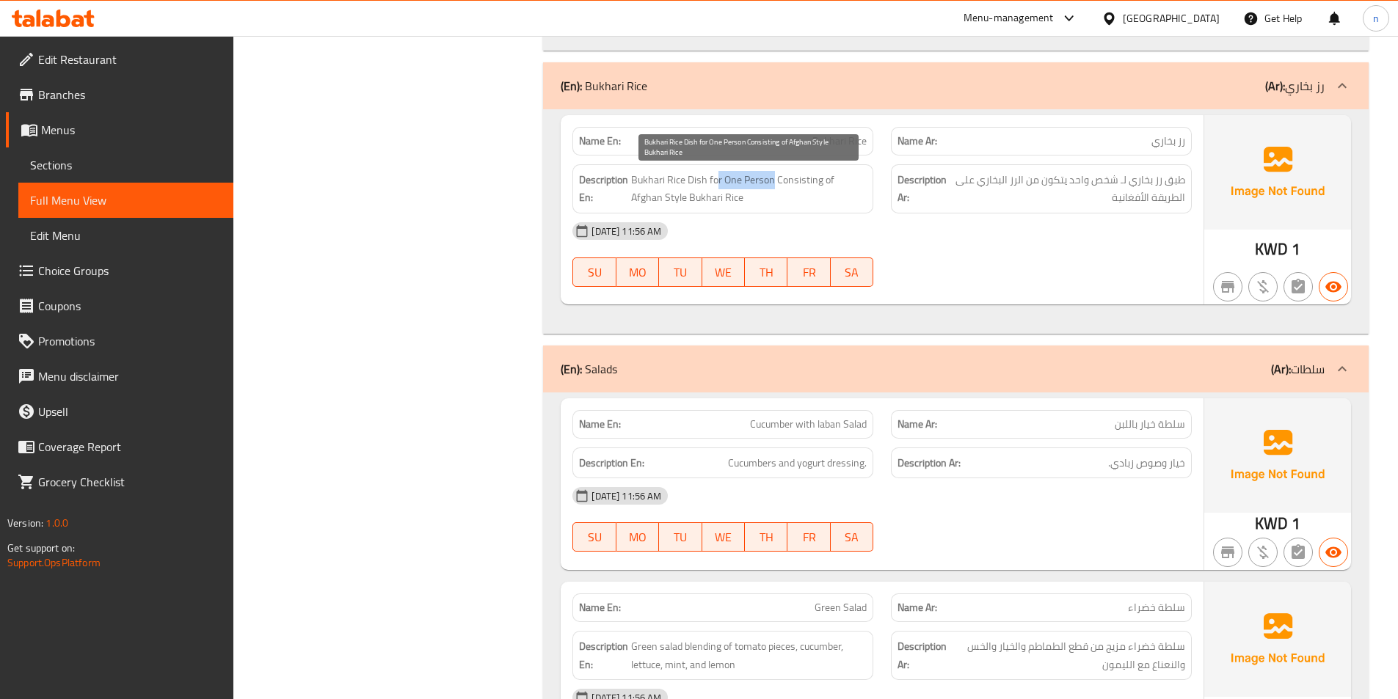
drag, startPoint x: 715, startPoint y: 180, endPoint x: 771, endPoint y: 187, distance: 56.9
click at [771, 187] on span "Bukhari Rice Dish for One Person Consisting of Afghan Style Bukhari Rice" at bounding box center [749, 189] width 236 height 36
drag, startPoint x: 786, startPoint y: 184, endPoint x: 854, endPoint y: 190, distance: 68.5
click at [854, 190] on span "Bukhari Rice Dish for One Person Consisting of Afghan Style Bukhari Rice" at bounding box center [749, 189] width 236 height 36
click at [624, 197] on strong "Description En:" at bounding box center [603, 189] width 49 height 36
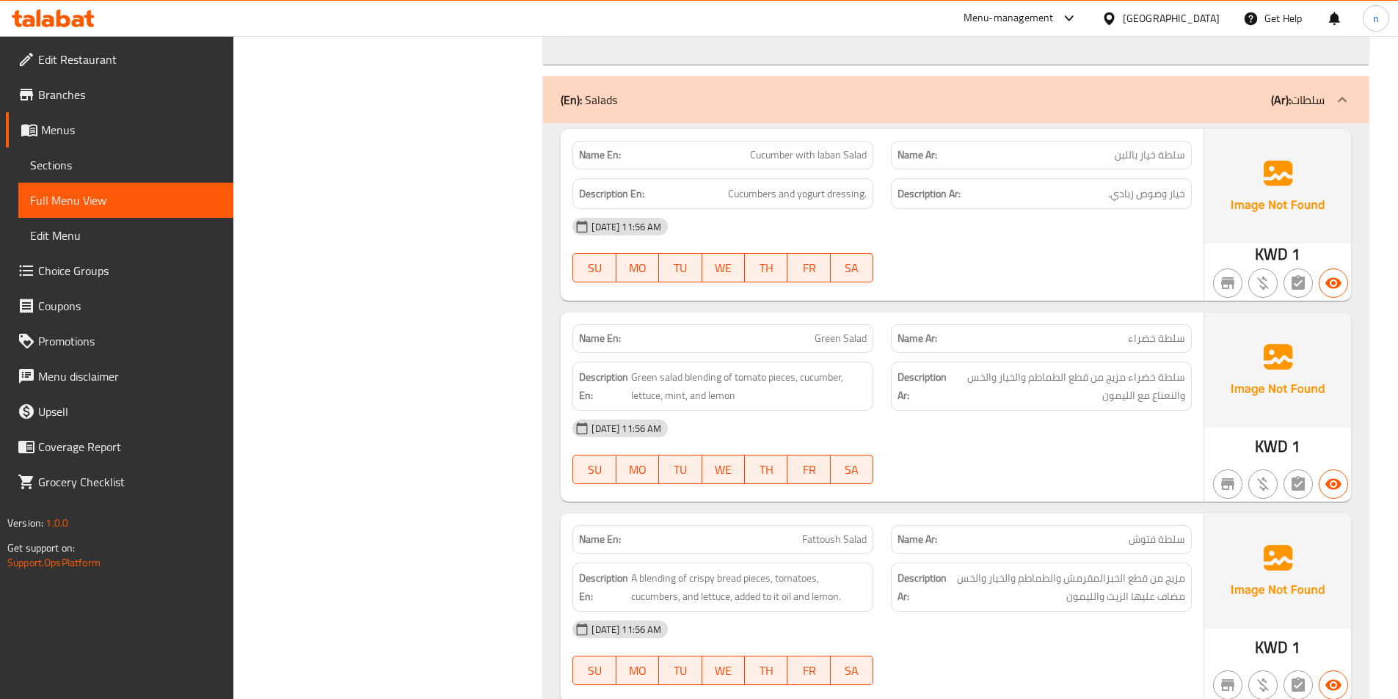
scroll to position [1541, 0]
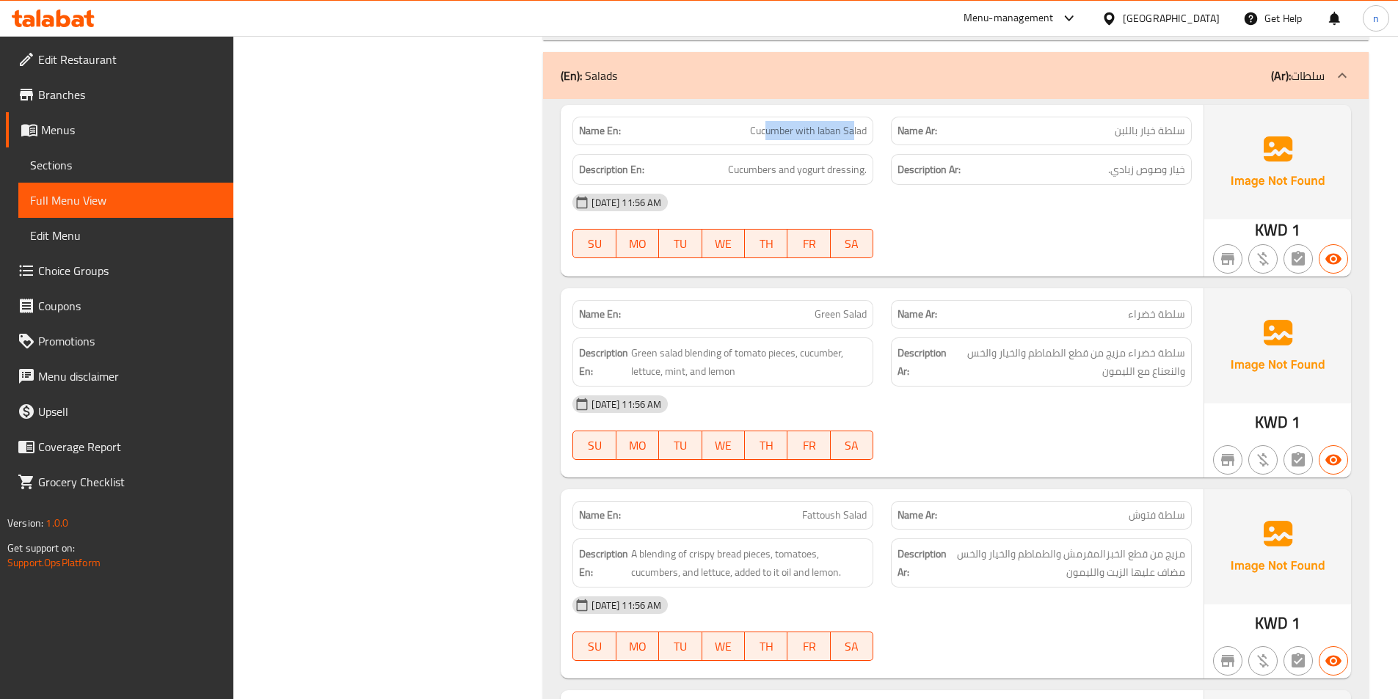
drag, startPoint x: 766, startPoint y: 135, endPoint x: 853, endPoint y: 144, distance: 87.8
click at [853, 144] on div "Name En: Cucumber with laban Salad" at bounding box center [722, 131] width 301 height 29
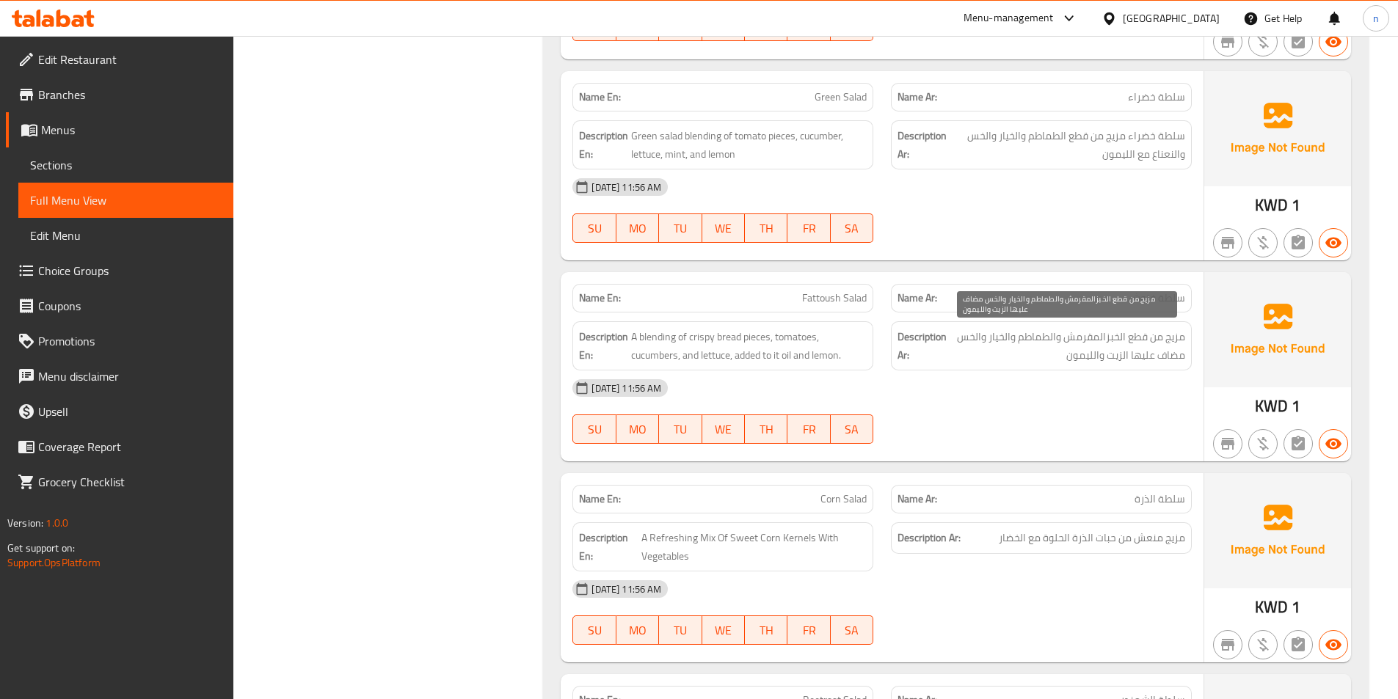
scroll to position [1761, 0]
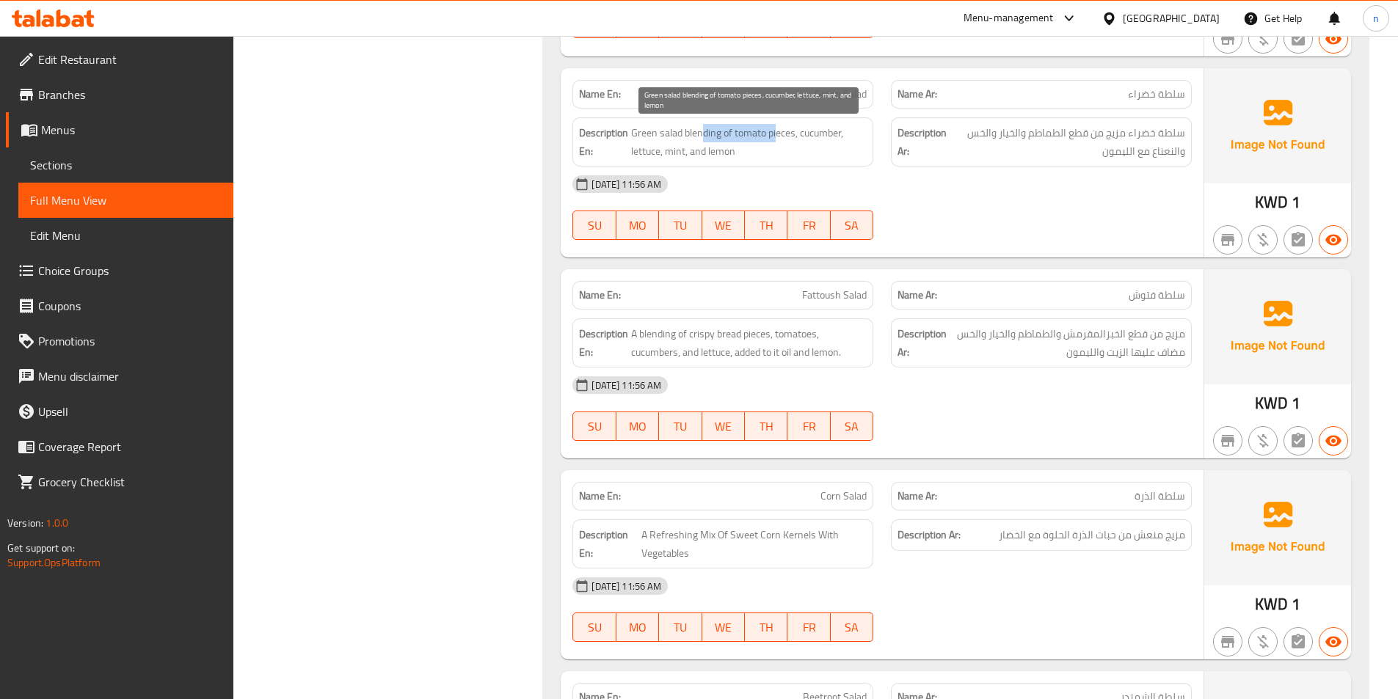
drag, startPoint x: 704, startPoint y: 138, endPoint x: 776, endPoint y: 136, distance: 71.2
click at [776, 136] on span "Green salad blending of tomato pieces, cucumber, lettuce, mint, and lemon" at bounding box center [749, 142] width 236 height 36
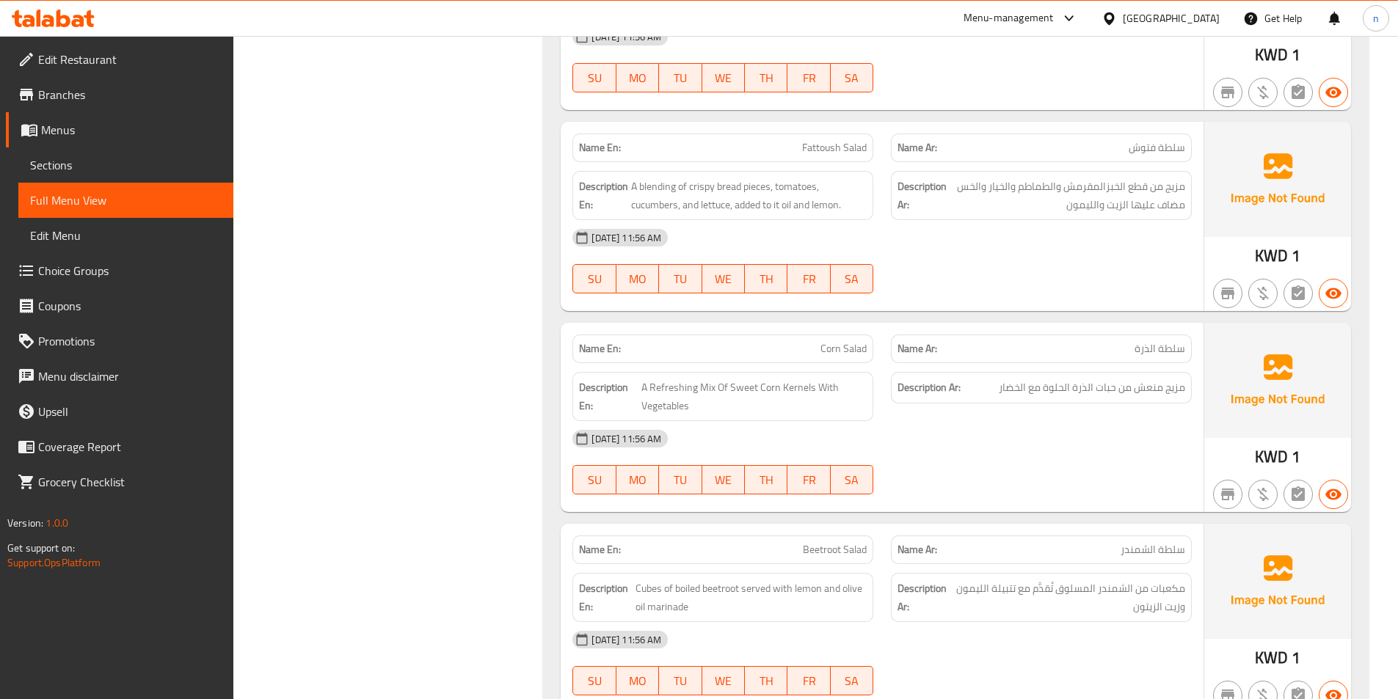
scroll to position [1908, 0]
drag, startPoint x: 680, startPoint y: 189, endPoint x: 754, endPoint y: 189, distance: 74.1
click at [754, 189] on span "A blending of crispy bread pieces, tomatoes, cucumbers, and lettuce, added to i…" at bounding box center [749, 196] width 236 height 36
drag, startPoint x: 741, startPoint y: 207, endPoint x: 807, endPoint y: 214, distance: 66.4
click at [807, 214] on span "A blending of crispy bread pieces, tomatoes, cucumbers, and lettuce, added to i…" at bounding box center [749, 196] width 236 height 36
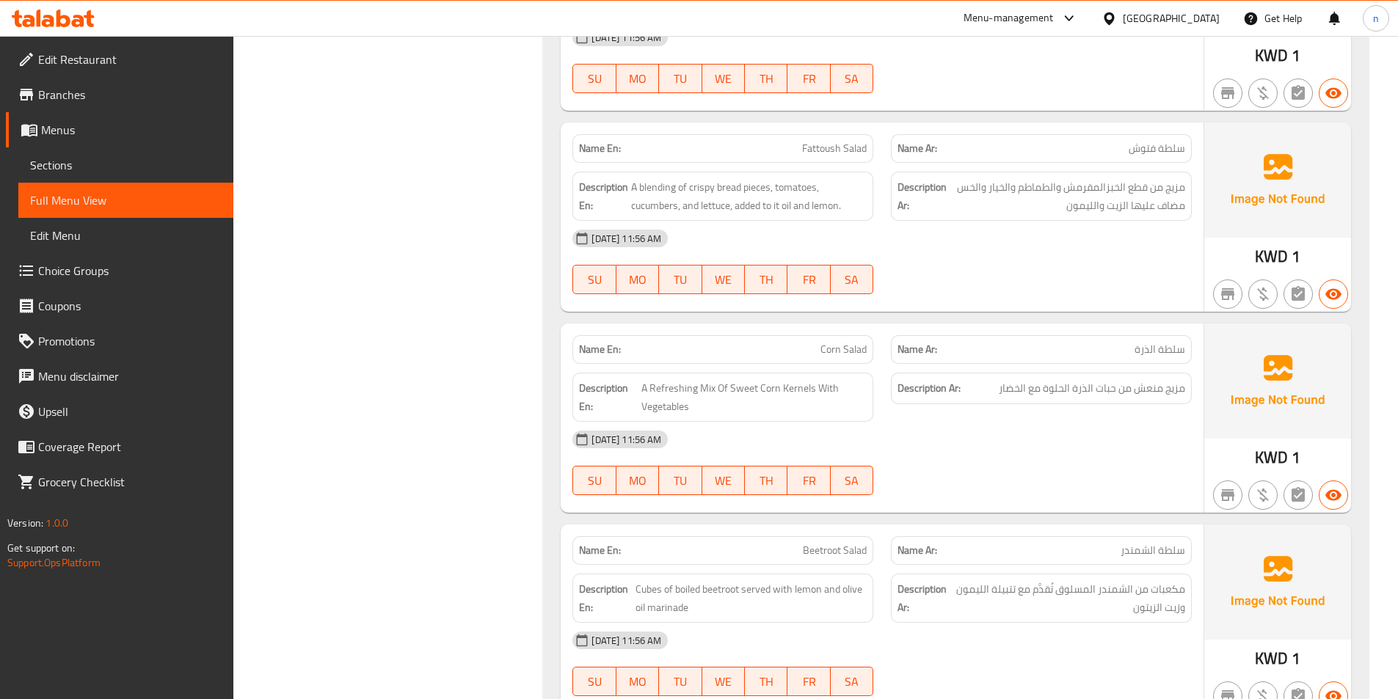
click at [1059, 282] on div "[DATE] 11:56 AM SU MO TU WE TH FR SA" at bounding box center [881, 262] width 637 height 82
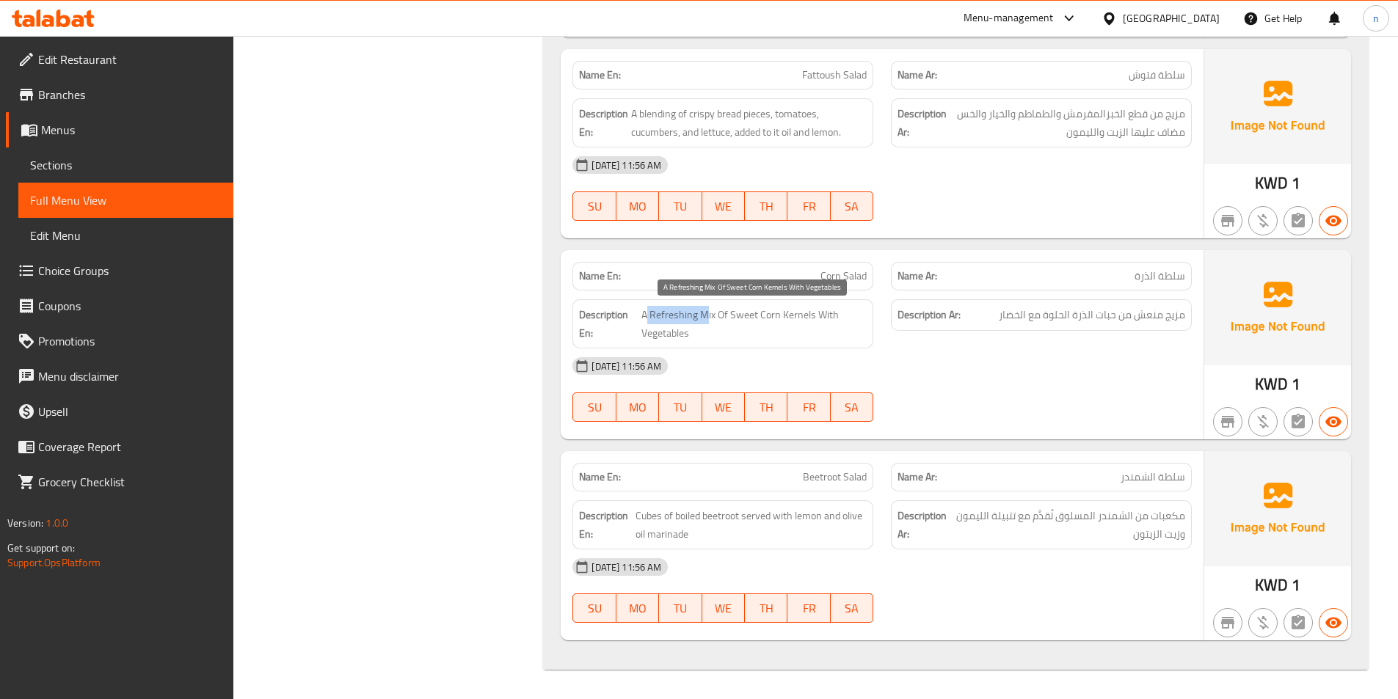
drag, startPoint x: 647, startPoint y: 321, endPoint x: 707, endPoint y: 318, distance: 60.2
click at [707, 318] on span "A Refreshing Mix Of Sweet Corn Kernels With Vegetables" at bounding box center [753, 324] width 225 height 36
click at [845, 281] on span "Corn Salad" at bounding box center [843, 276] width 46 height 15
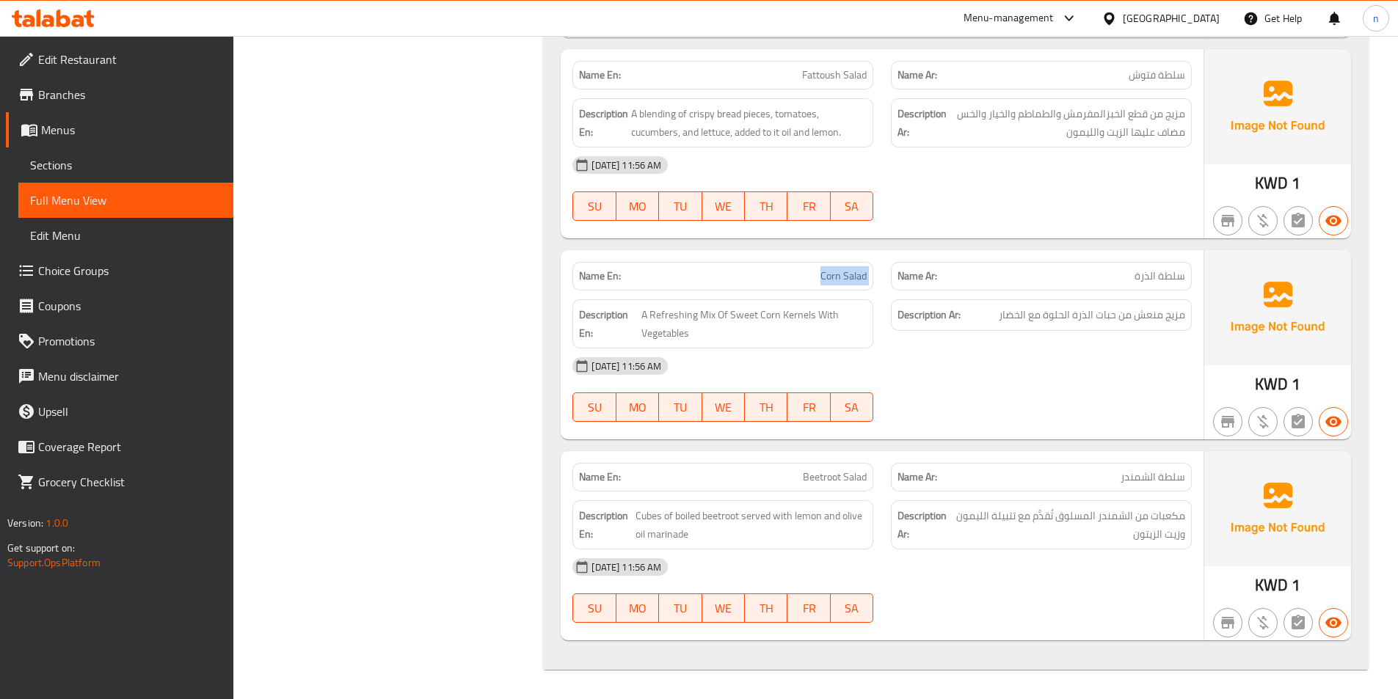
copy span "Corn Salad"
drag, startPoint x: 717, startPoint y: 315, endPoint x: 742, endPoint y: 315, distance: 25.7
click at [742, 315] on span "A Refreshing Mix Of Sweet Corn Kernels With Vegetables" at bounding box center [753, 324] width 225 height 36
click at [1026, 561] on div "[DATE] 11:56 AM" at bounding box center [881, 567] width 637 height 35
drag, startPoint x: 652, startPoint y: 516, endPoint x: 639, endPoint y: 517, distance: 13.3
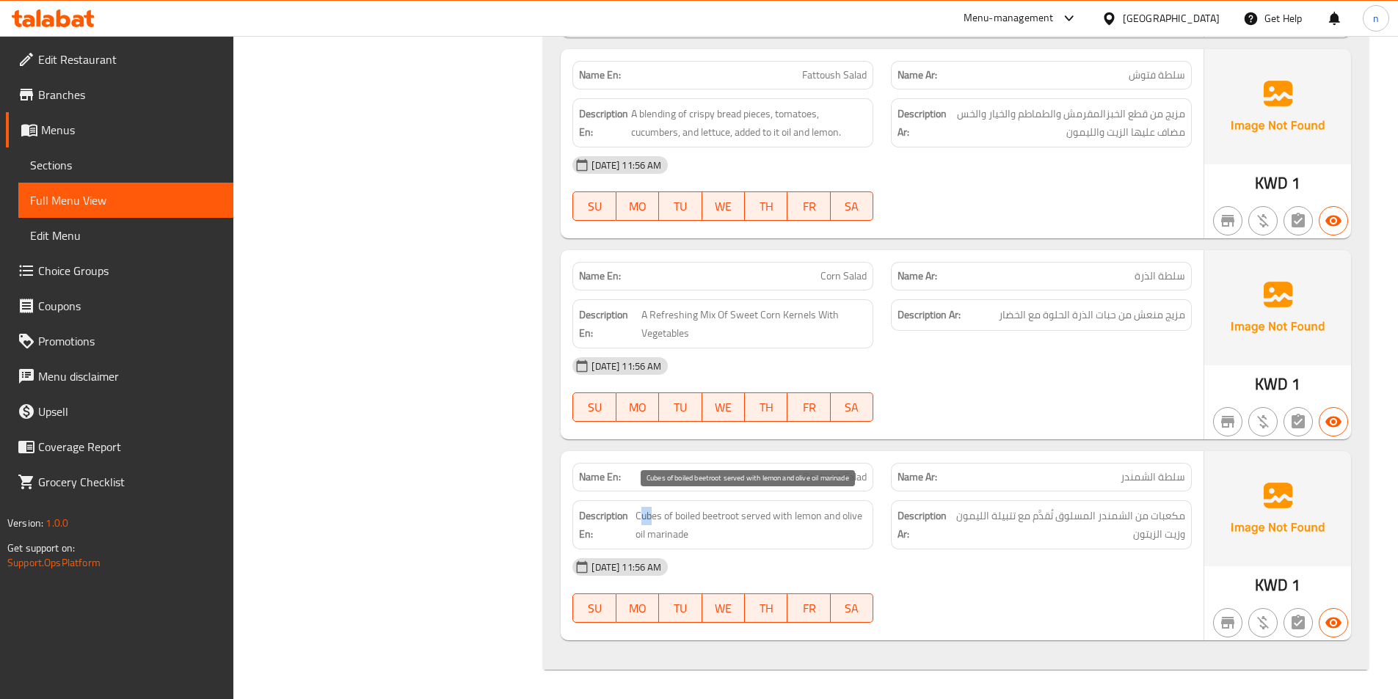
click at [639, 517] on span "Cubes of boiled beetroot served with lemon and olive oil marinade" at bounding box center [750, 525] width 231 height 36
drag, startPoint x: 668, startPoint y: 519, endPoint x: 731, endPoint y: 519, distance: 63.1
click at [731, 519] on span "Cubes of boiled beetroot served with lemon and olive oil marinade" at bounding box center [750, 525] width 231 height 36
drag, startPoint x: 757, startPoint y: 517, endPoint x: 809, endPoint y: 519, distance: 51.4
click at [809, 519] on span "Cubes of boiled beetroot served with lemon and olive oil marinade" at bounding box center [750, 525] width 231 height 36
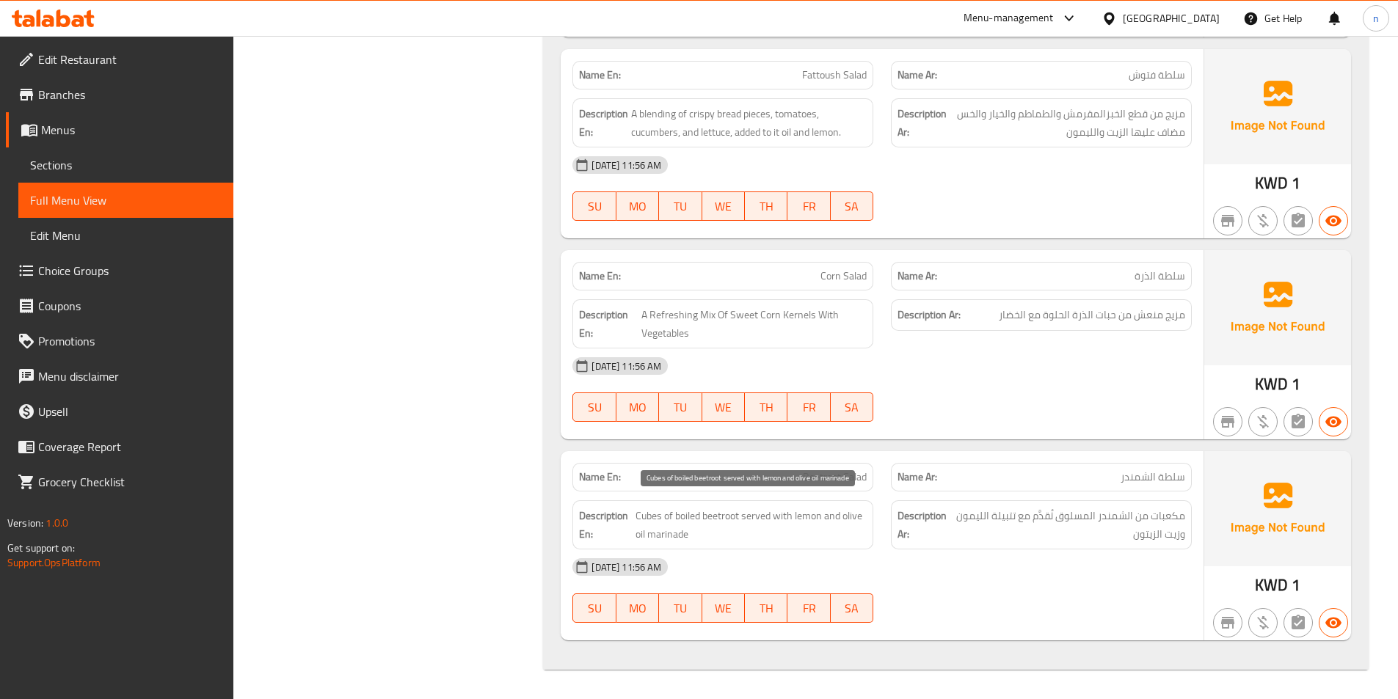
click at [663, 538] on span "Cubes of boiled beetroot served with lemon and olive oil marinade" at bounding box center [750, 525] width 231 height 36
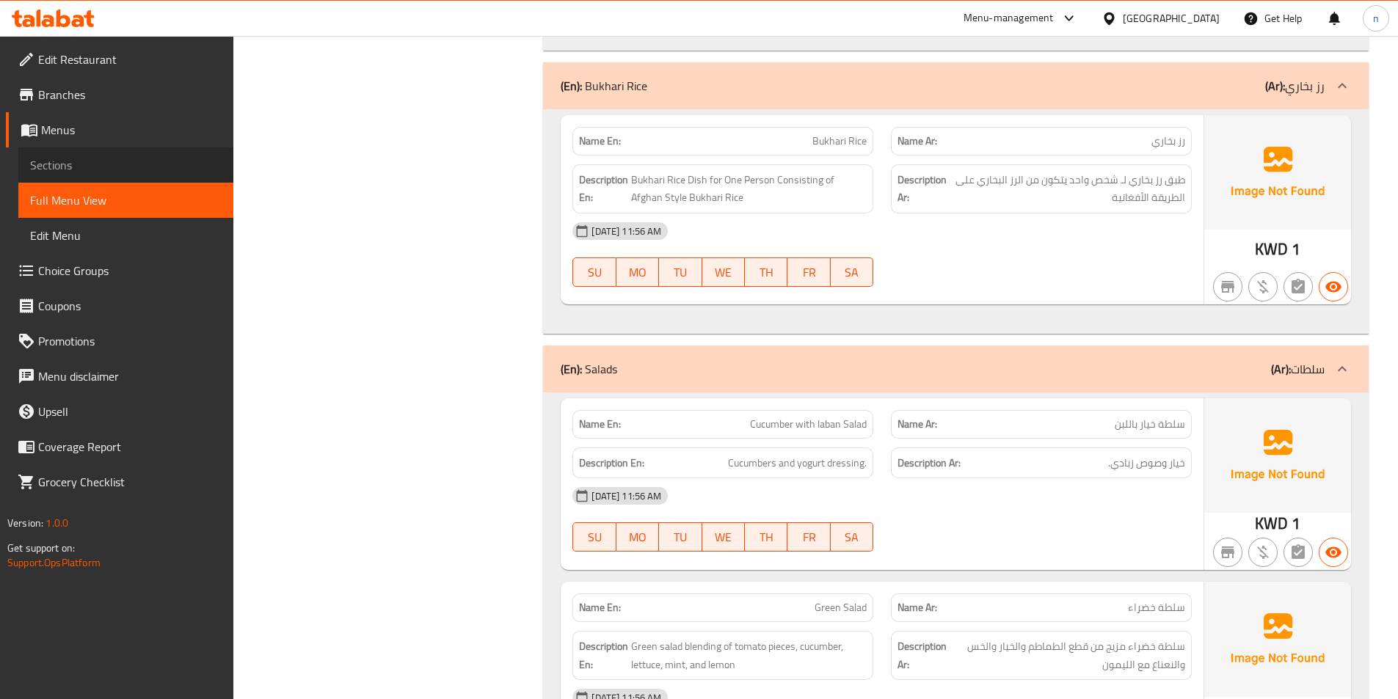
click at [64, 160] on span "Sections" at bounding box center [125, 165] width 191 height 18
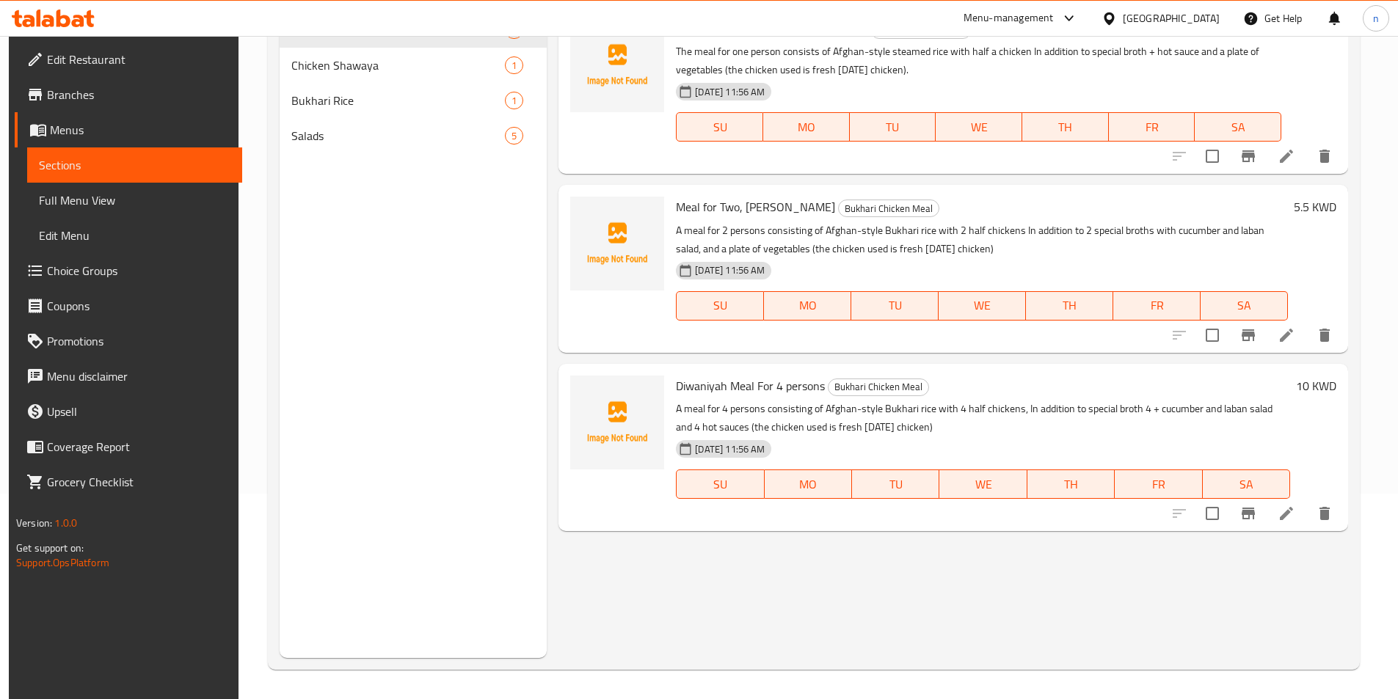
click at [80, 131] on span "Menus" at bounding box center [140, 130] width 180 height 18
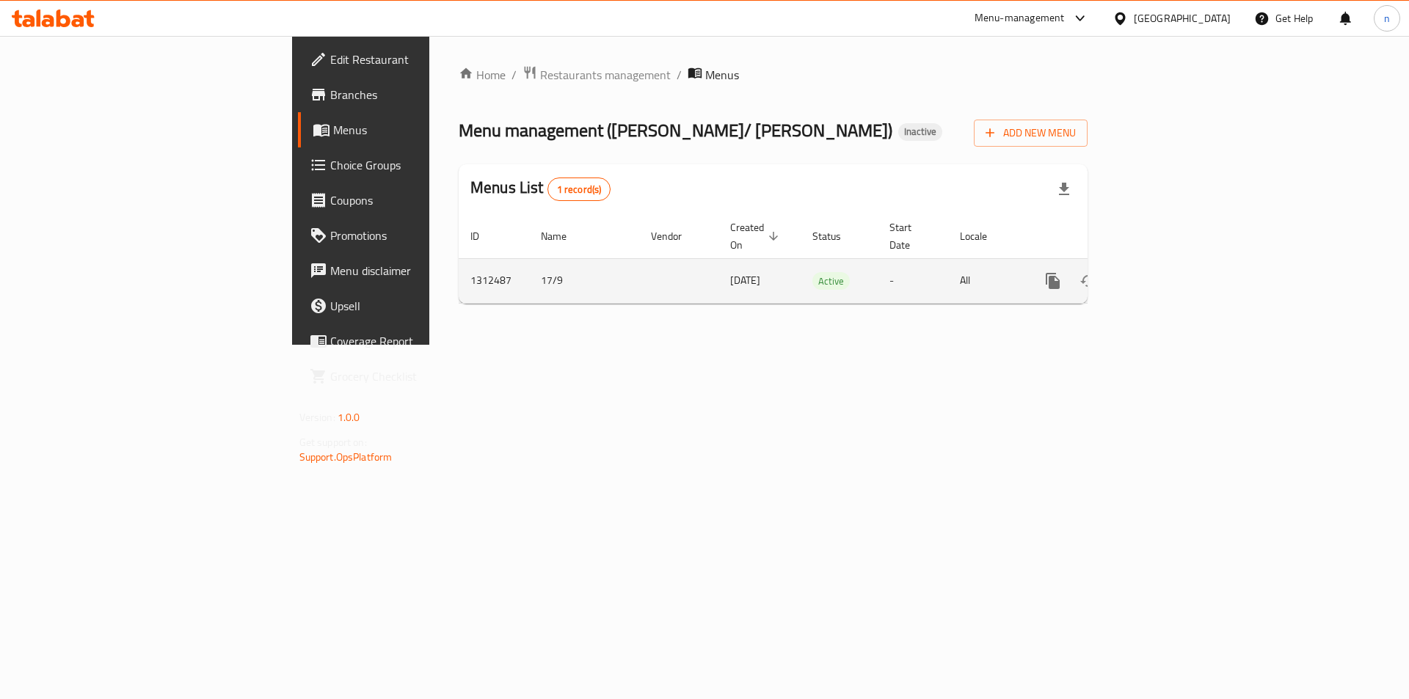
click at [1132, 272] on icon "enhanced table" at bounding box center [1123, 281] width 18 height 18
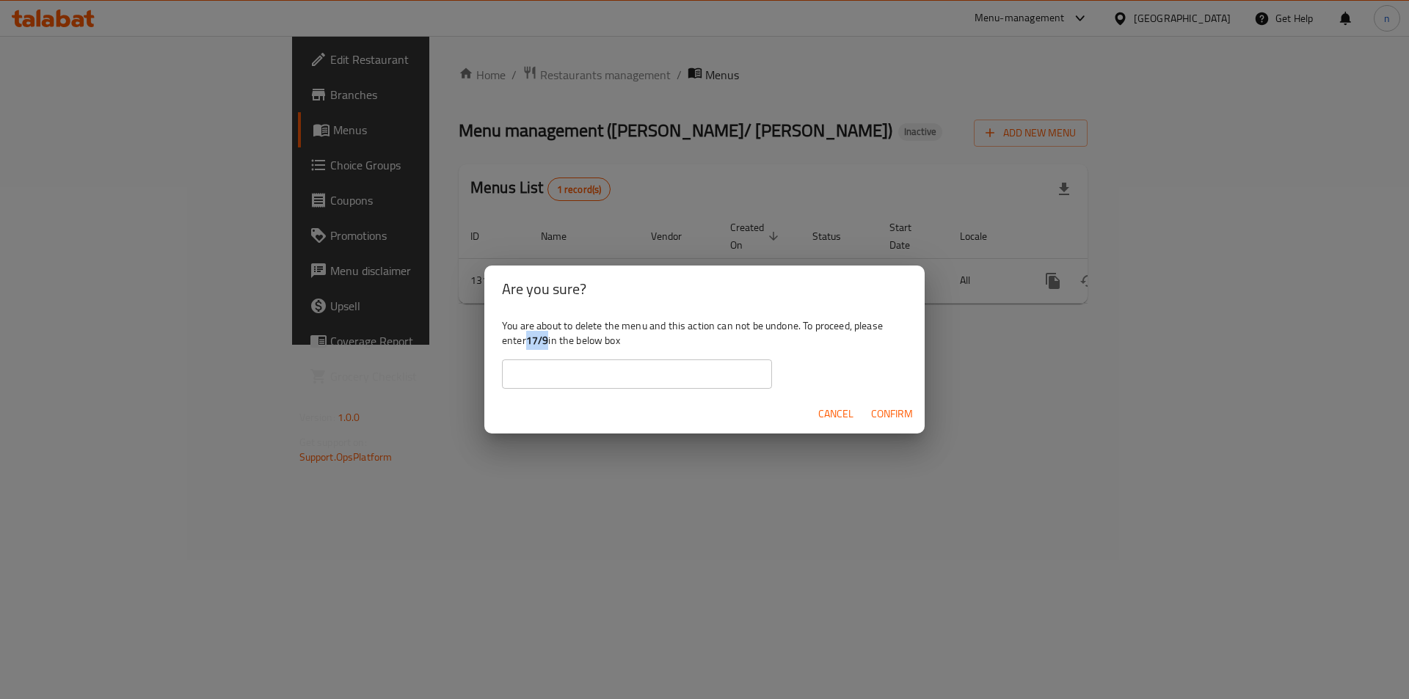
drag, startPoint x: 528, startPoint y: 342, endPoint x: 550, endPoint y: 340, distance: 21.4
click at [550, 340] on div "You are about to delete the menu and this action can not be undone. To proceed,…" at bounding box center [704, 354] width 440 height 82
copy b "17/9"
click at [543, 374] on input "text" at bounding box center [637, 374] width 270 height 29
paste input "17/9"
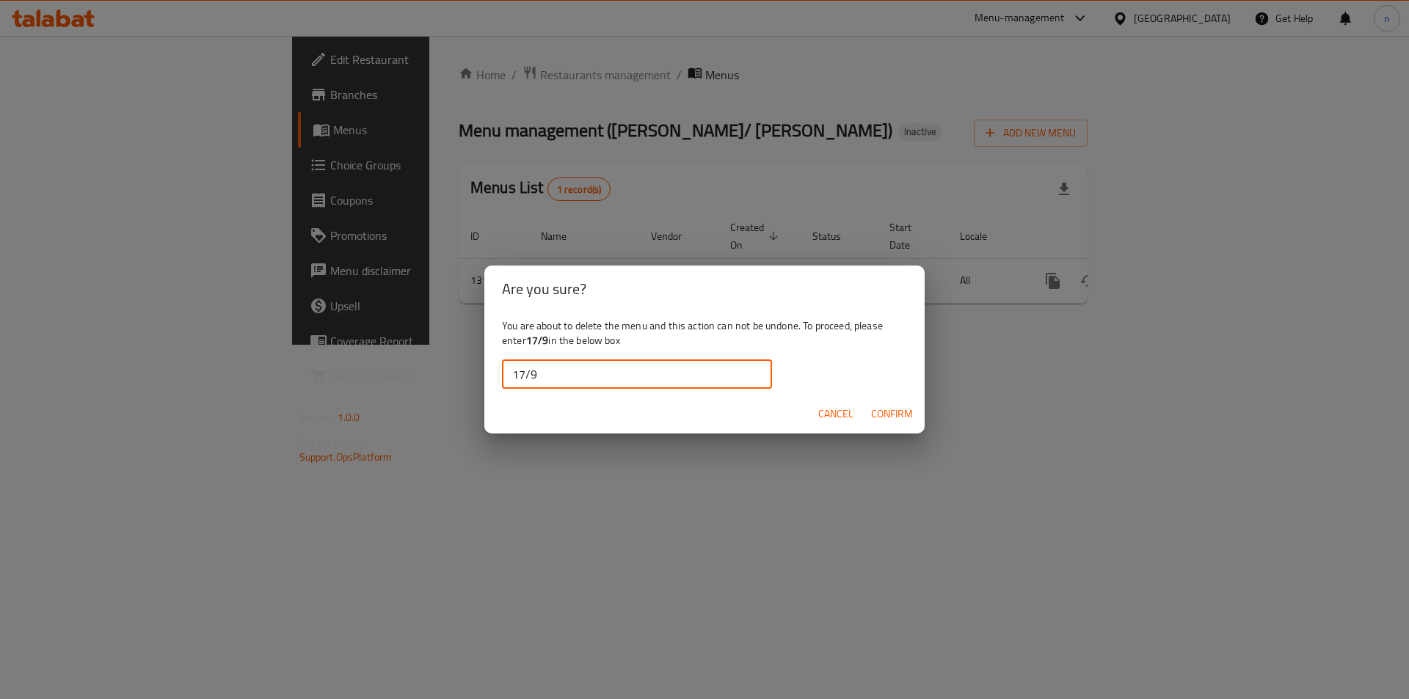
type input "17/9"
click at [894, 412] on span "Confirm" at bounding box center [892, 414] width 42 height 18
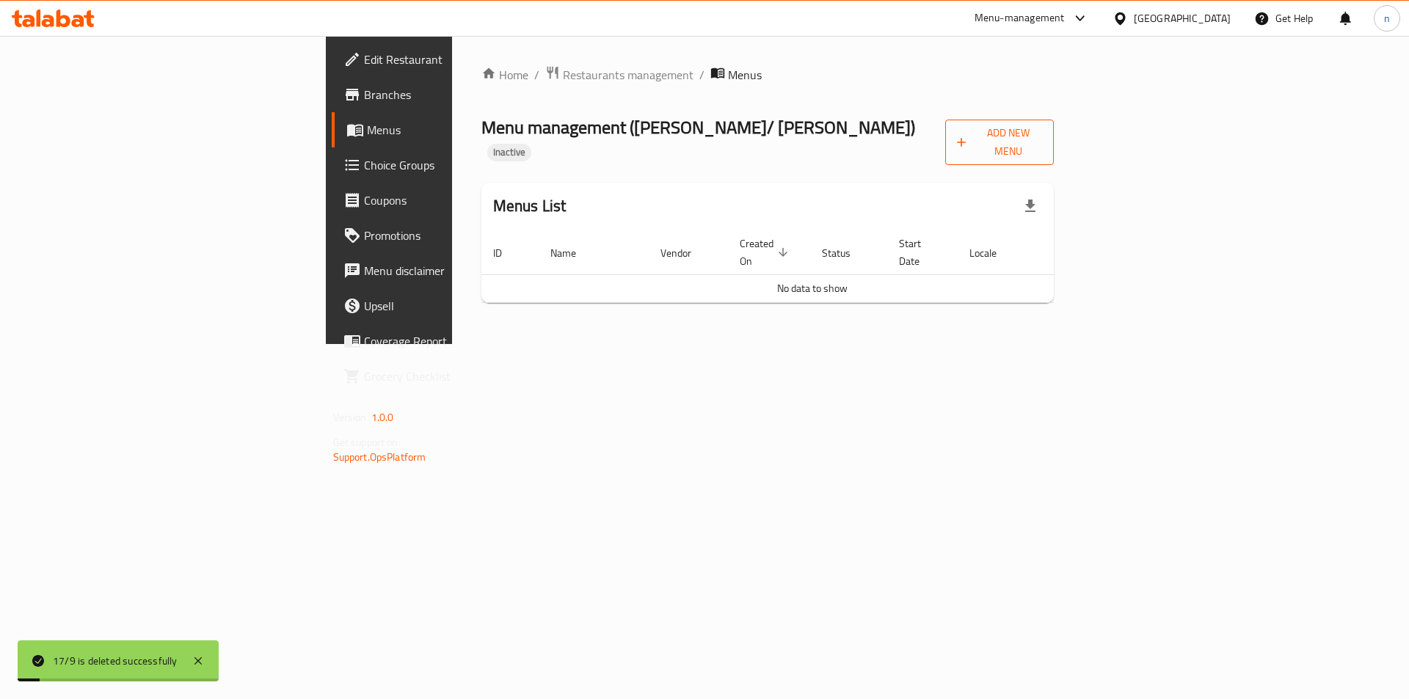
click at [1043, 141] on span "Add New Menu" at bounding box center [1000, 142] width 86 height 37
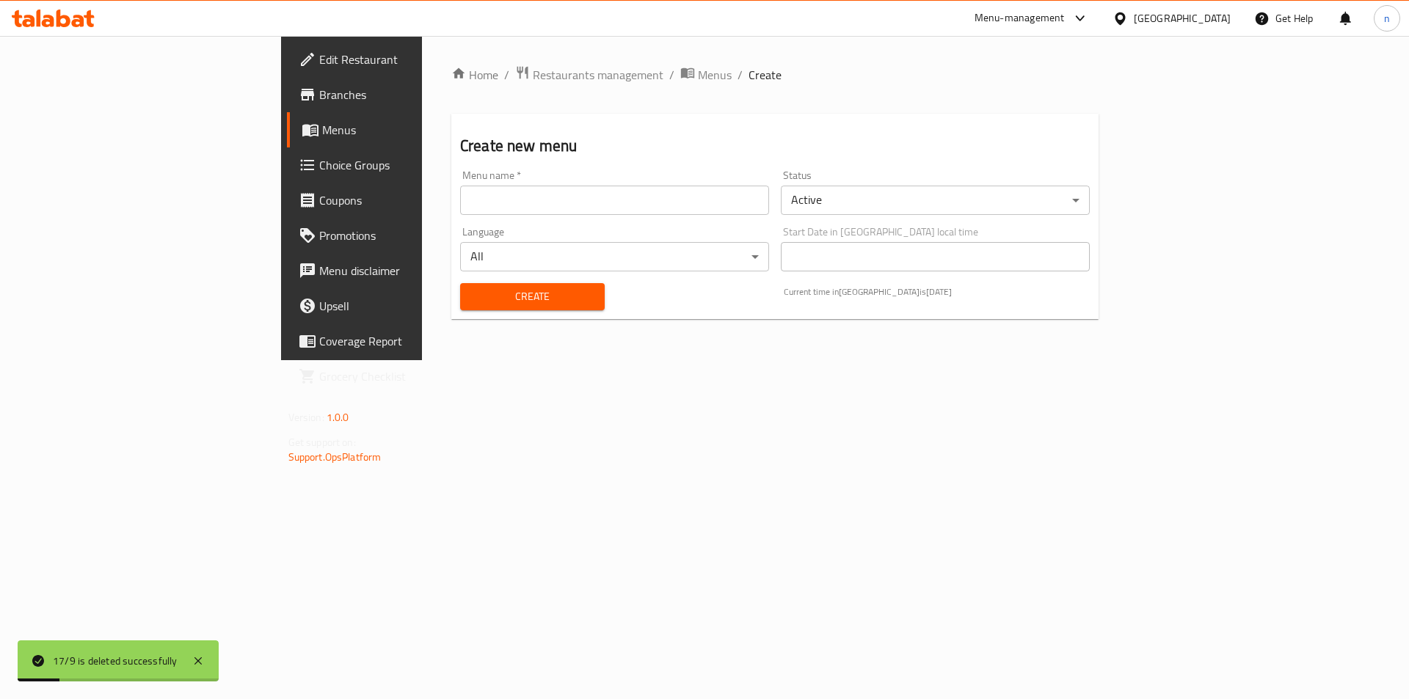
click at [503, 210] on input "text" at bounding box center [614, 200] width 309 height 29
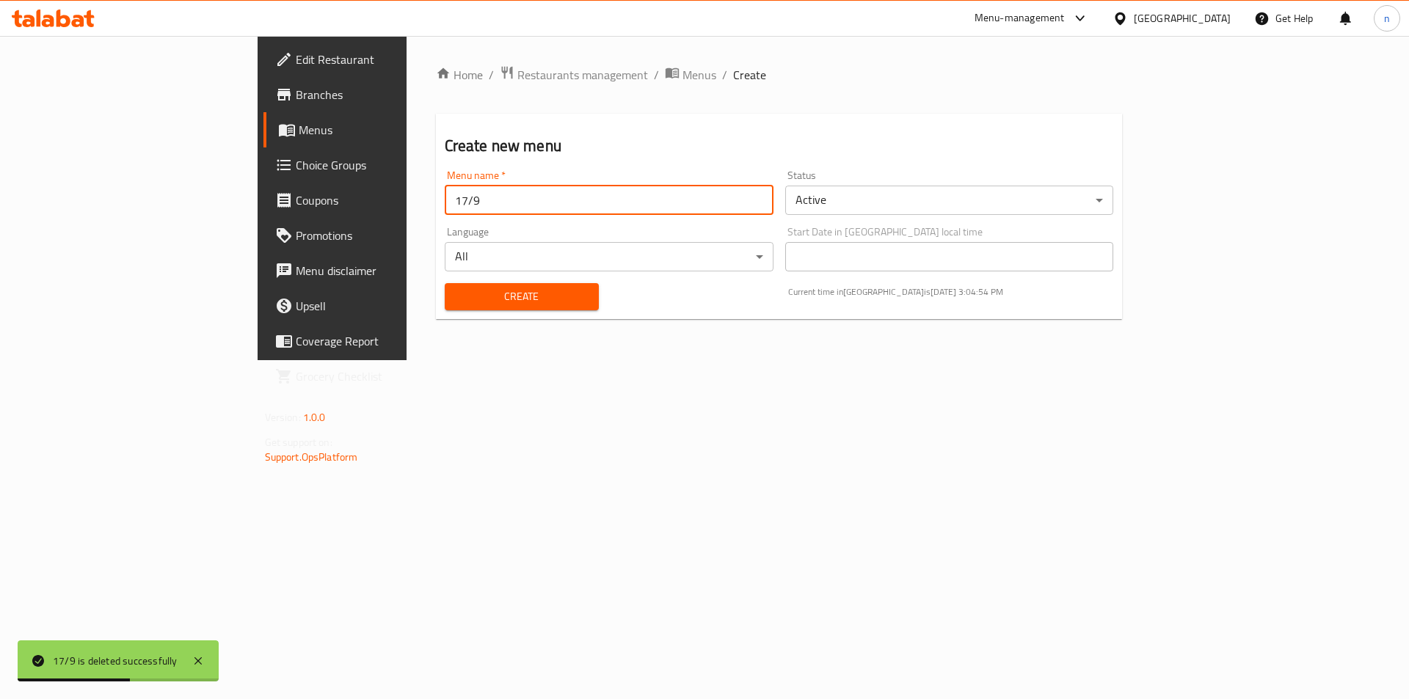
type input "17/9"
click at [445, 283] on button "Create" at bounding box center [522, 296] width 154 height 27
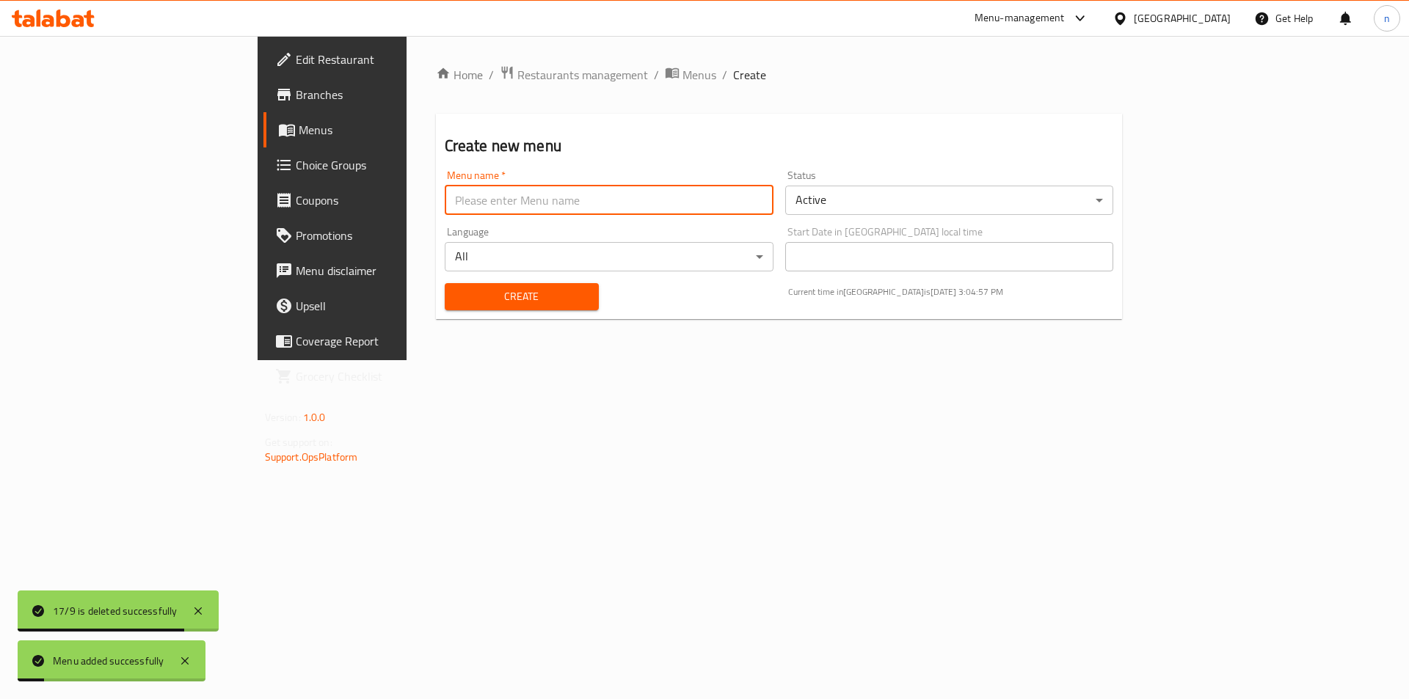
click at [299, 124] on span "Menus" at bounding box center [390, 130] width 183 height 18
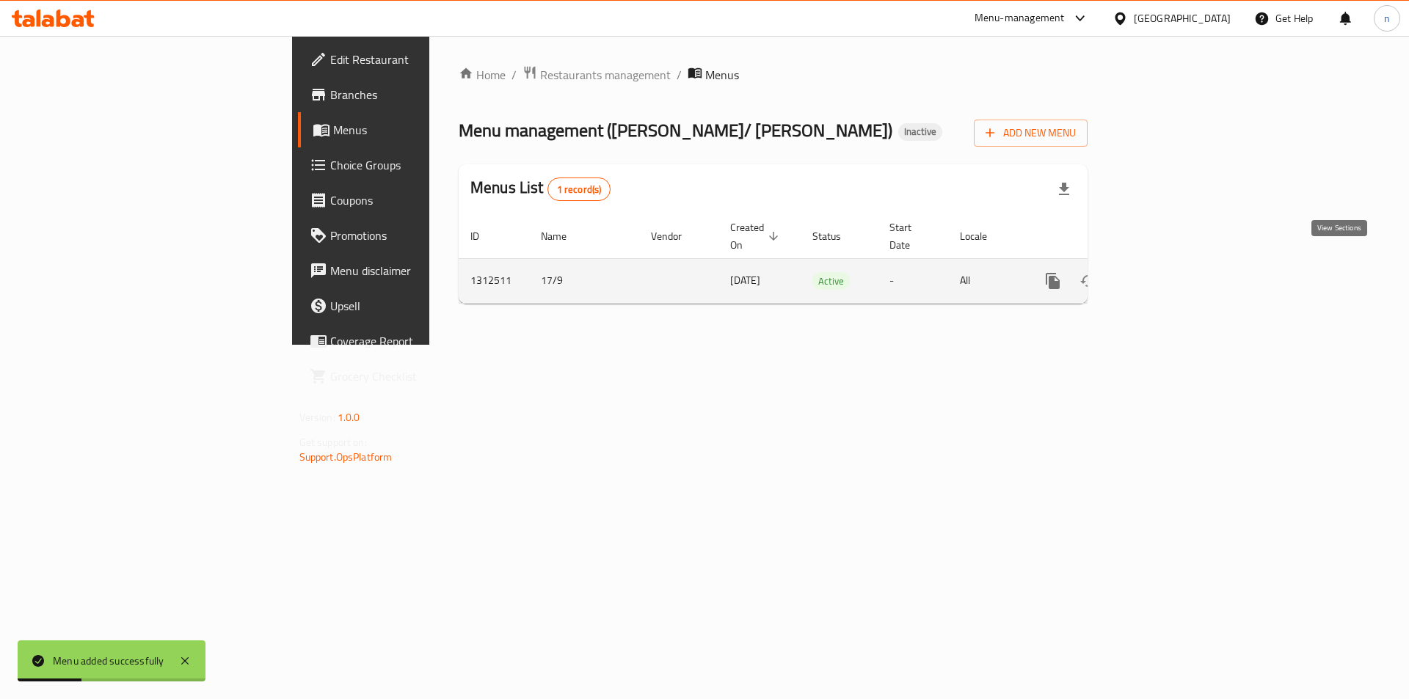
click at [1167, 272] on icon "enhanced table" at bounding box center [1159, 281] width 18 height 18
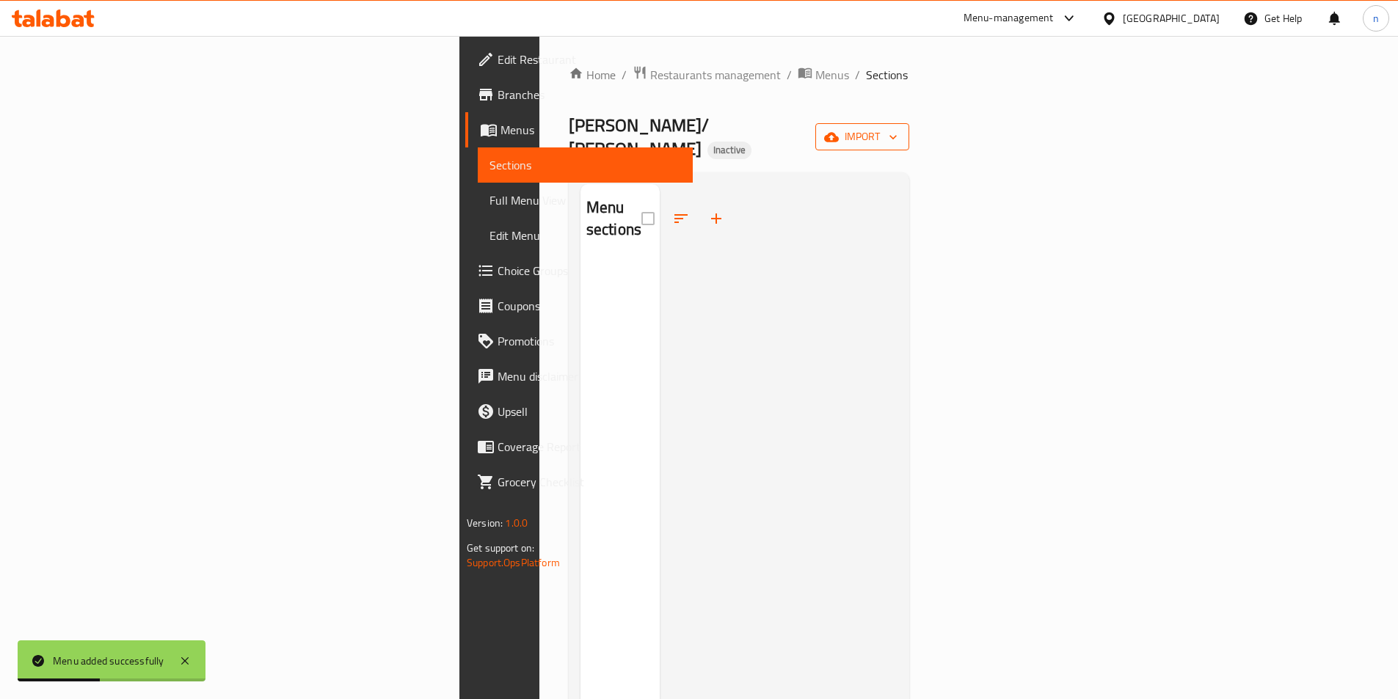
click at [897, 128] on span "import" at bounding box center [862, 137] width 70 height 18
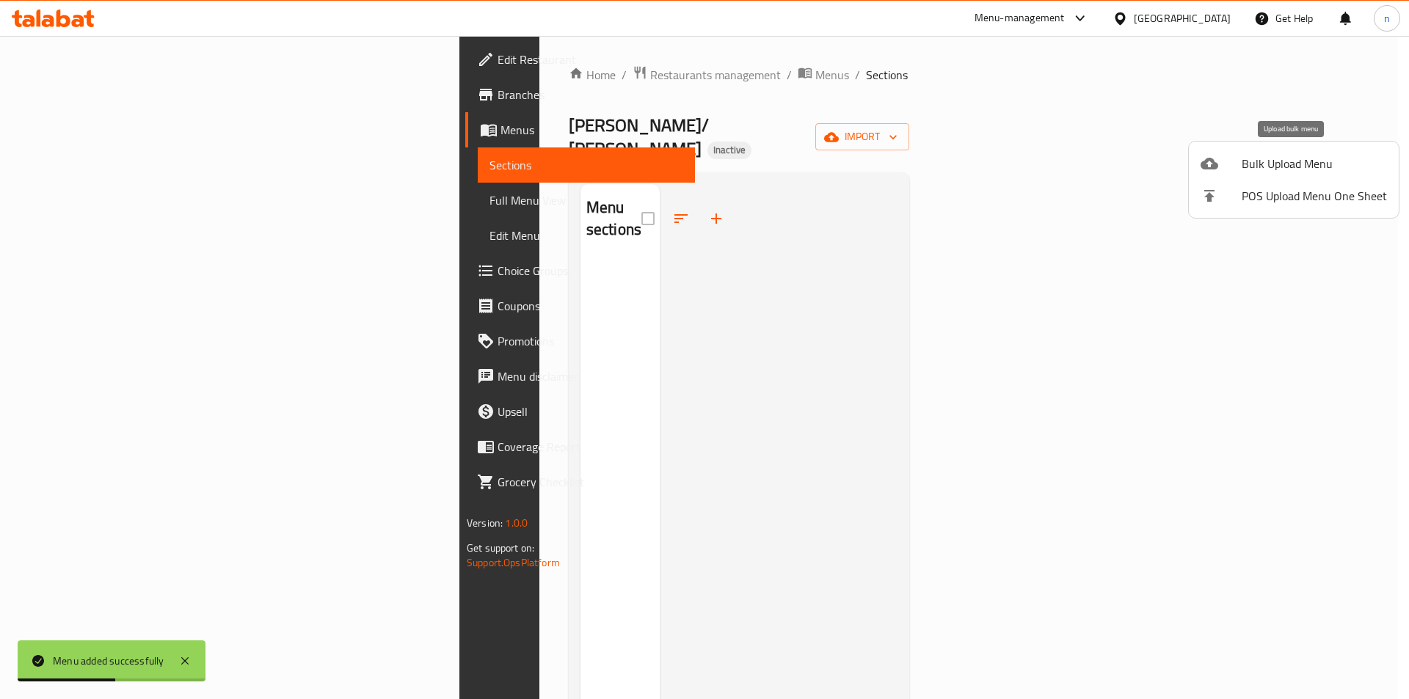
click at [1305, 164] on span "Bulk Upload Menu" at bounding box center [1313, 164] width 145 height 18
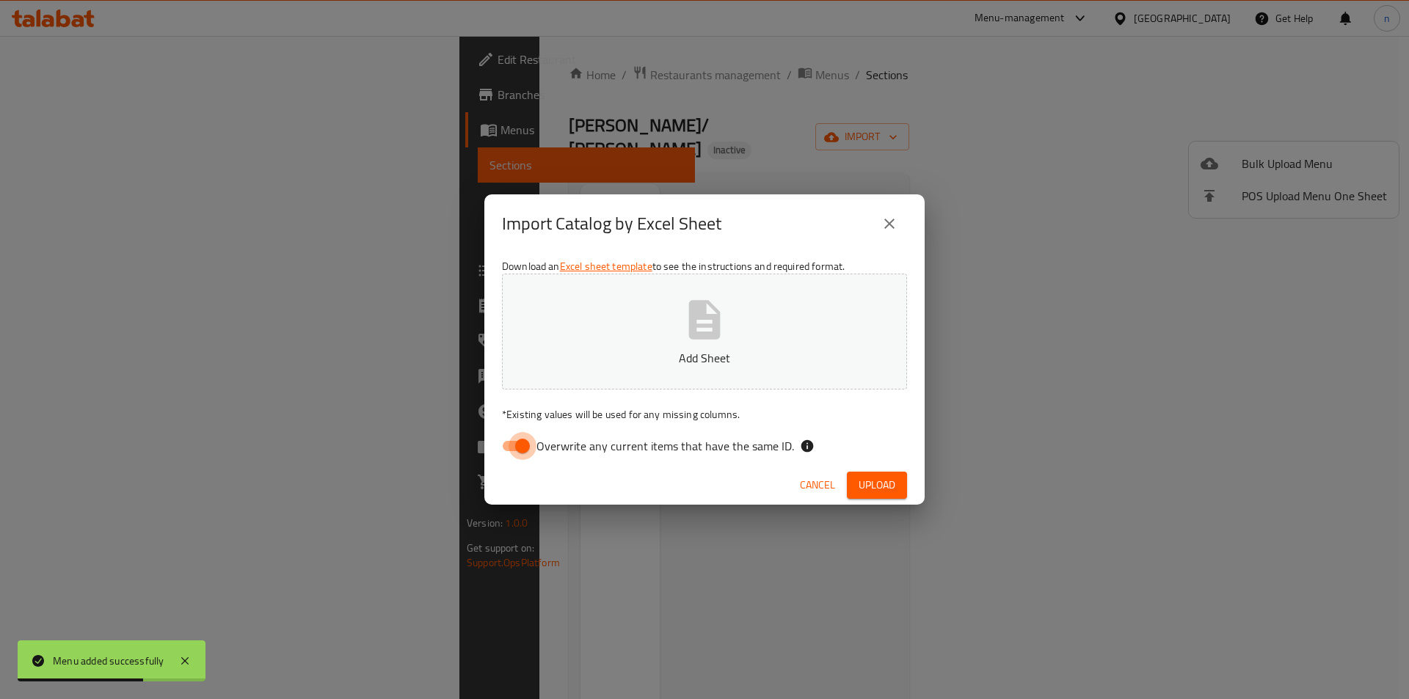
click at [520, 445] on input "Overwrite any current items that have the same ID." at bounding box center [523, 446] width 84 height 28
checkbox input "false"
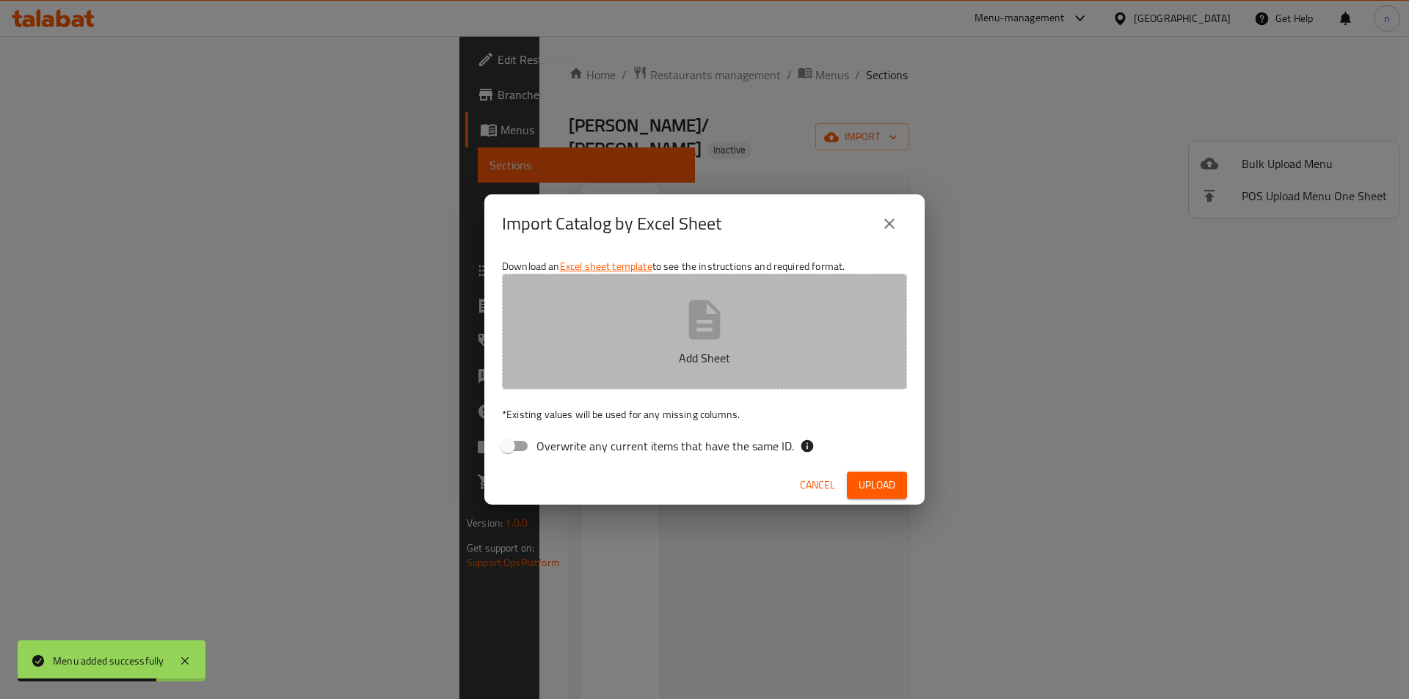
click at [697, 324] on icon "button" at bounding box center [704, 319] width 47 height 47
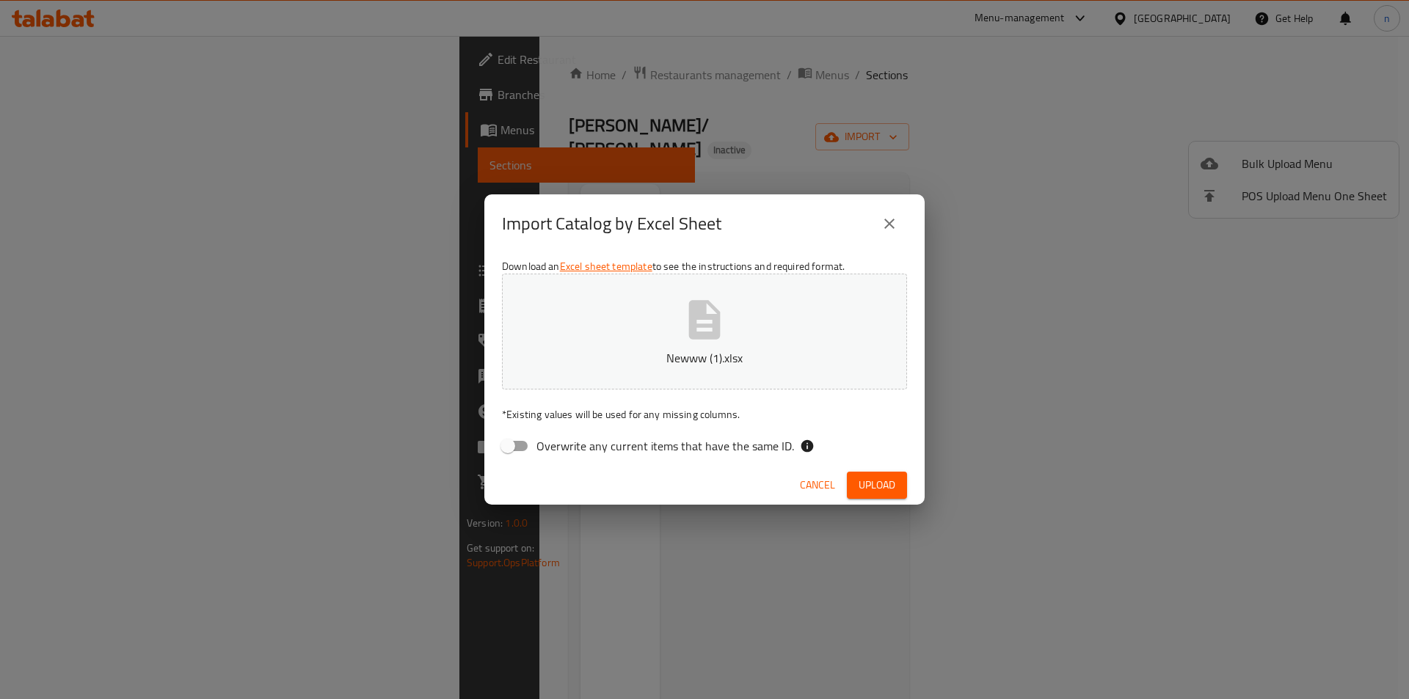
click at [902, 488] on button "Upload" at bounding box center [877, 485] width 60 height 27
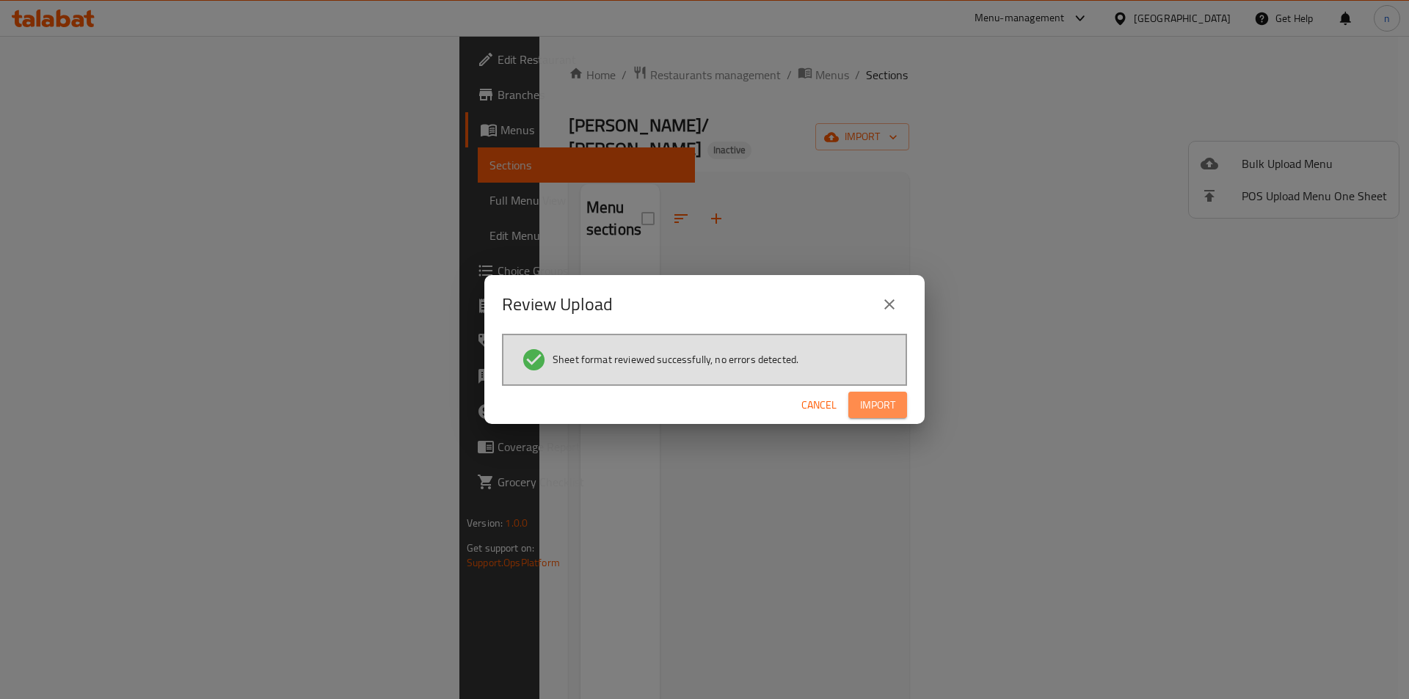
click at [894, 398] on span "Import" at bounding box center [877, 405] width 35 height 18
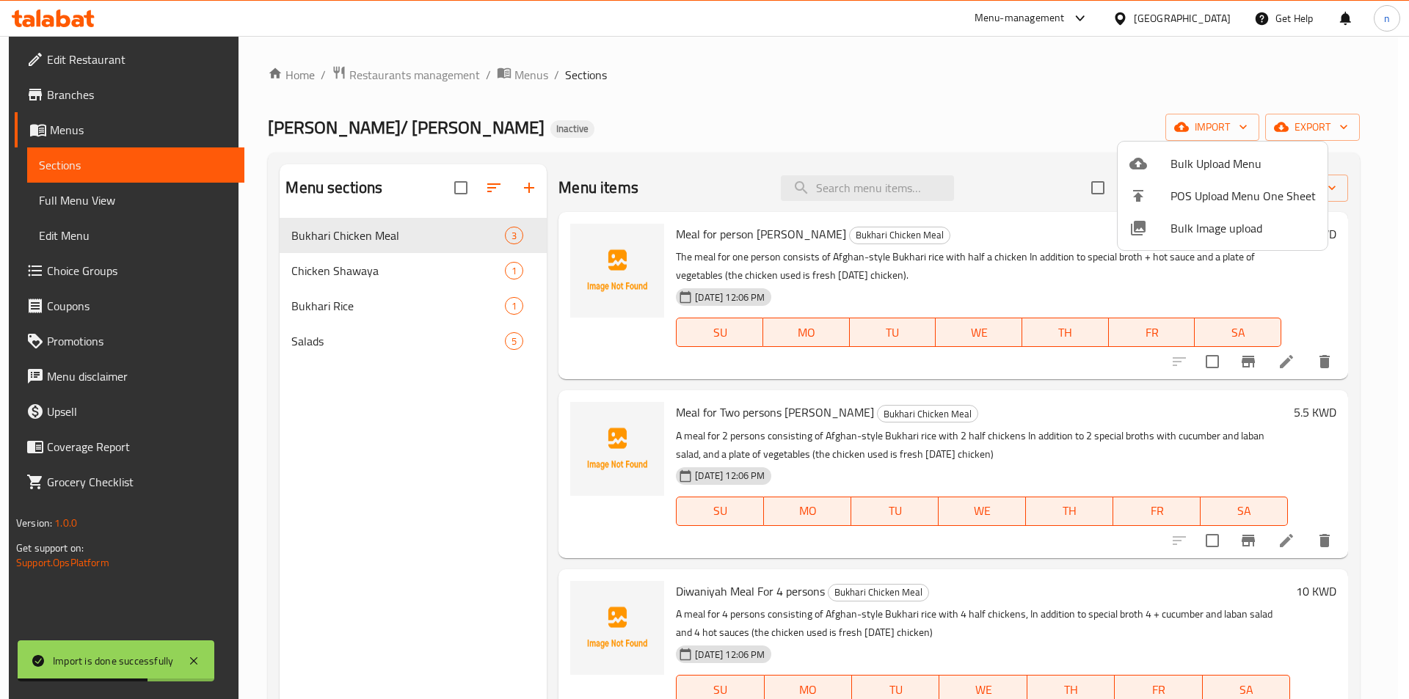
click at [1056, 110] on div at bounding box center [704, 349] width 1409 height 699
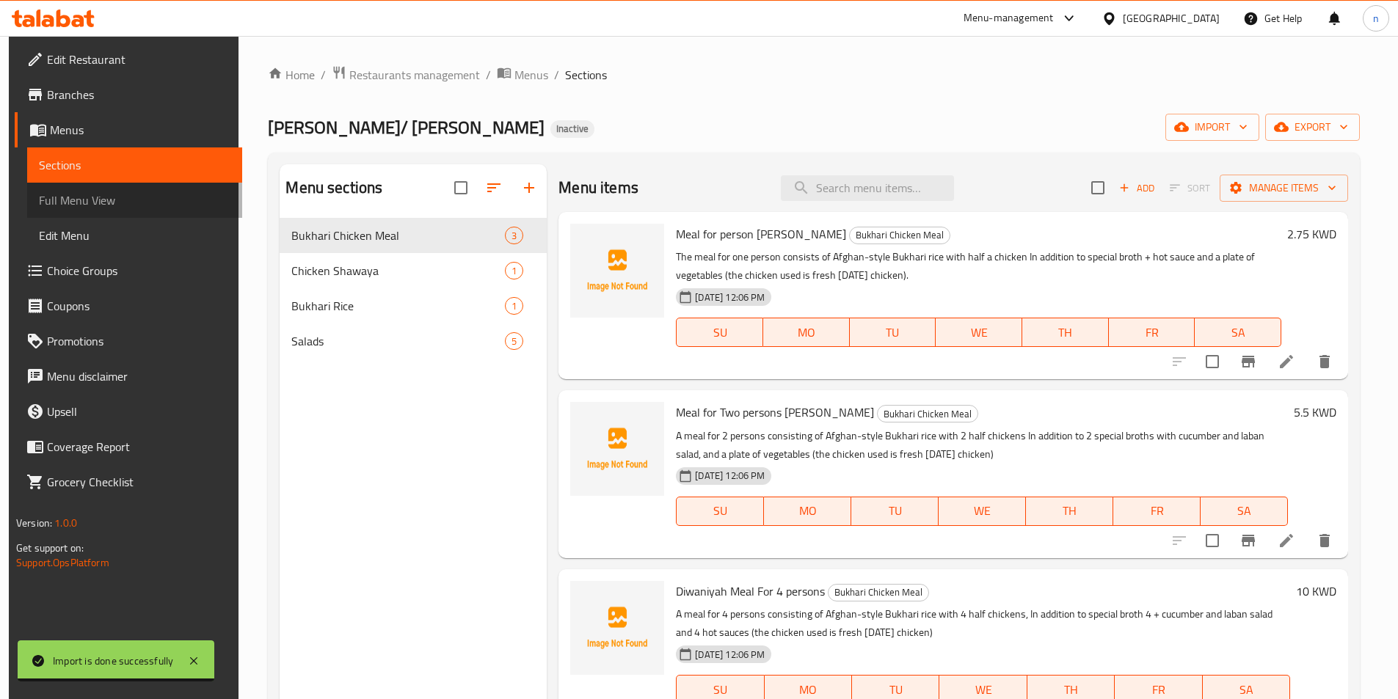
click at [59, 198] on span "Full Menu View" at bounding box center [134, 200] width 191 height 18
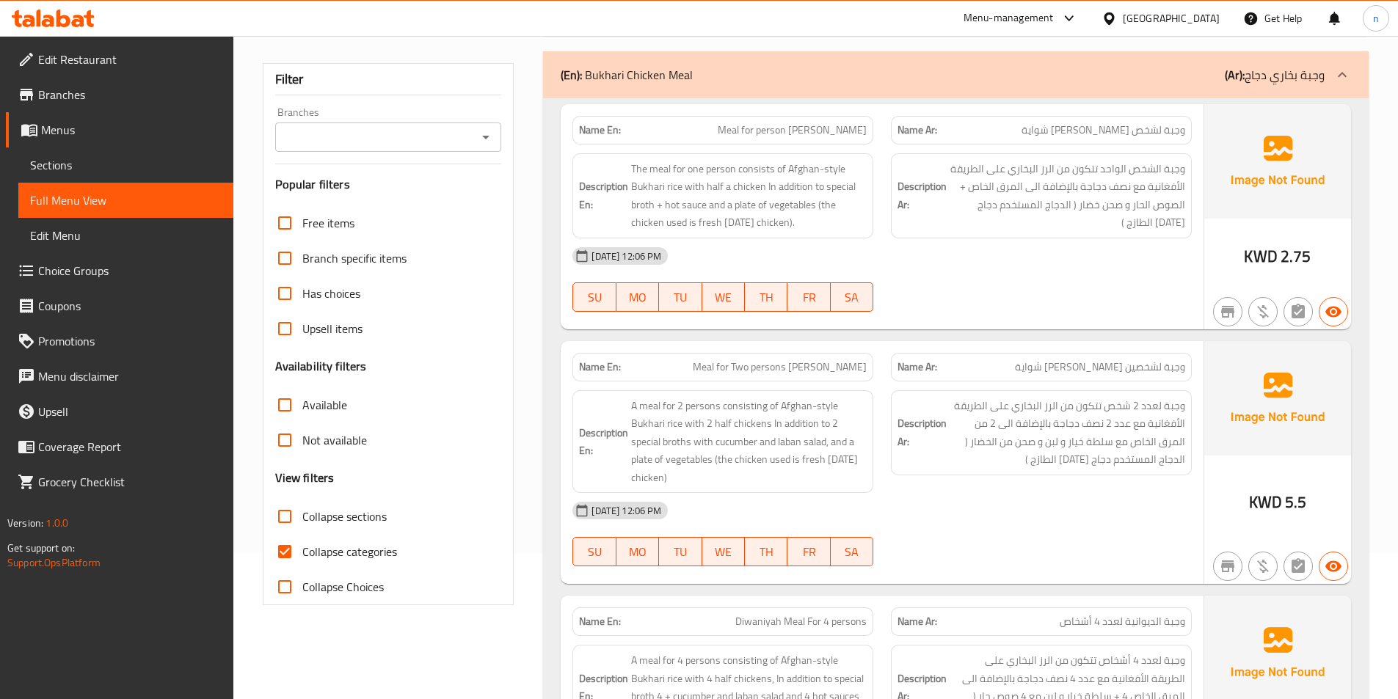
scroll to position [147, 0]
click at [282, 552] on input "Collapse categories" at bounding box center [284, 550] width 35 height 35
checkbox input "false"
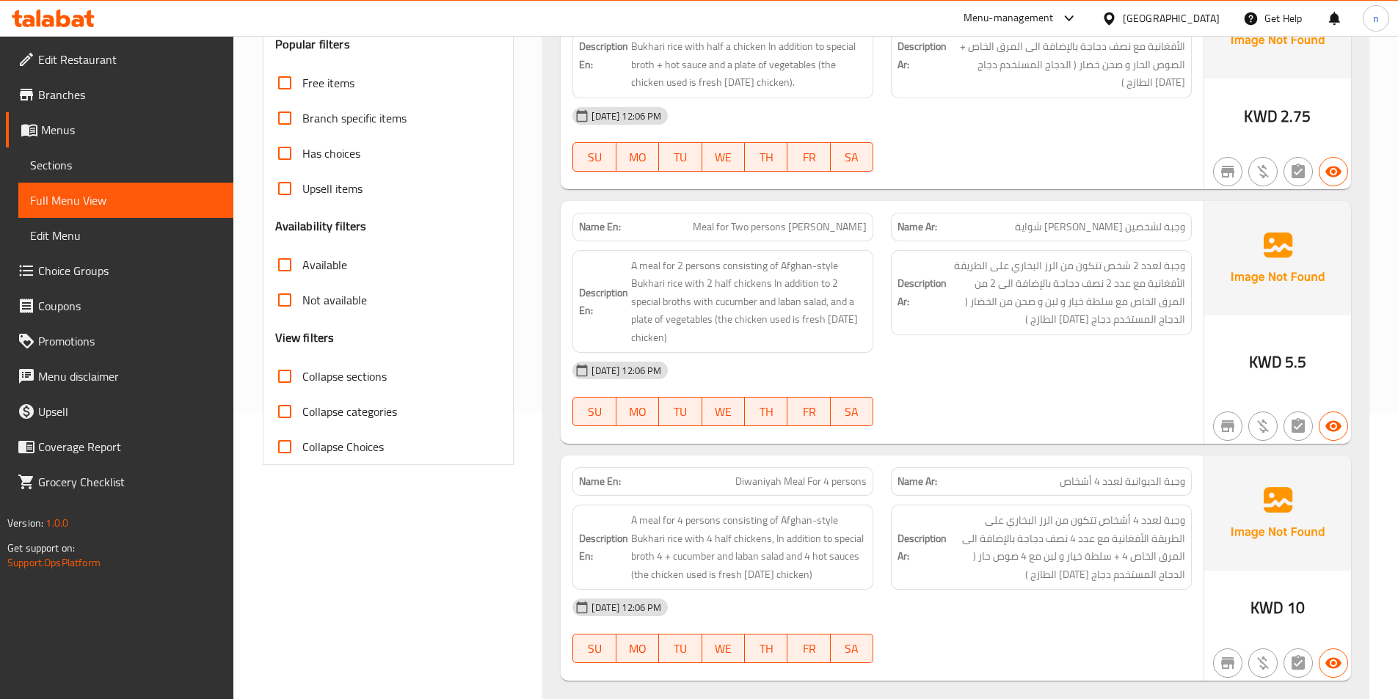
scroll to position [336, 0]
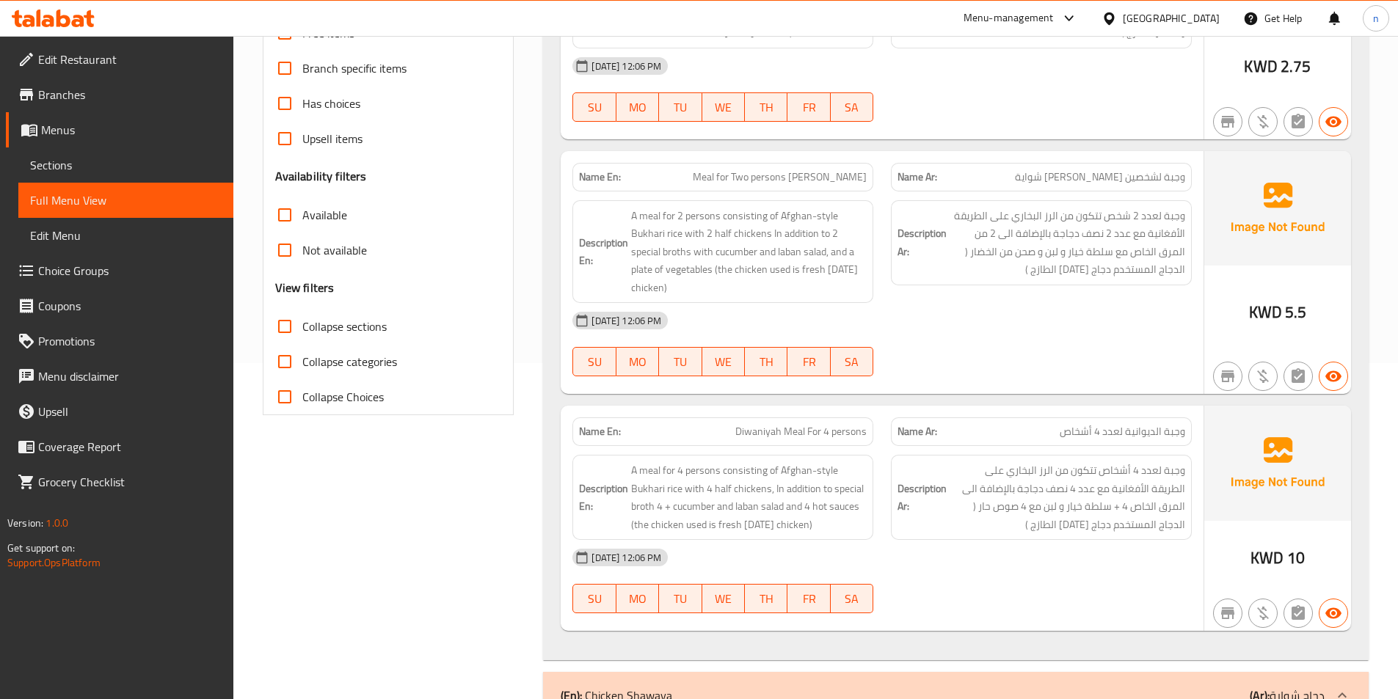
click at [756, 435] on span "Diwaniyah Meal For 4 persons" at bounding box center [800, 431] width 131 height 15
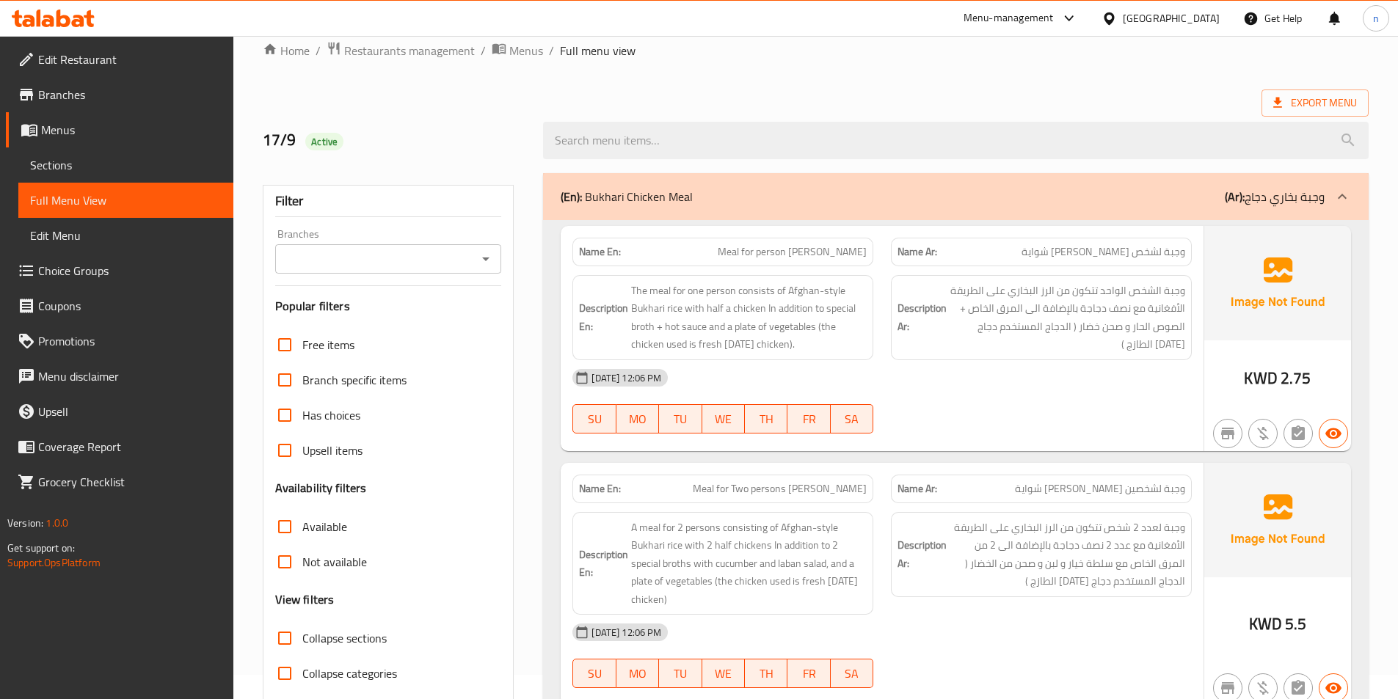
scroll to position [0, 0]
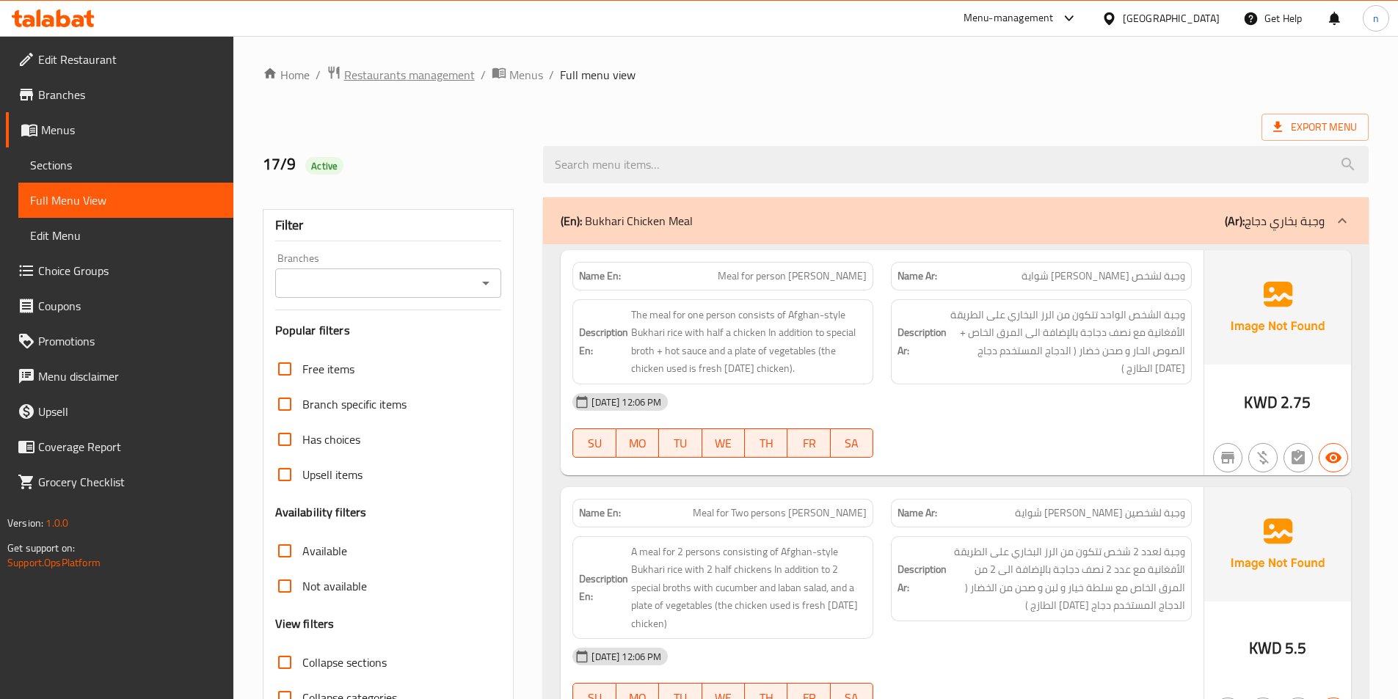
click at [369, 77] on span "Restaurants management" at bounding box center [409, 75] width 131 height 18
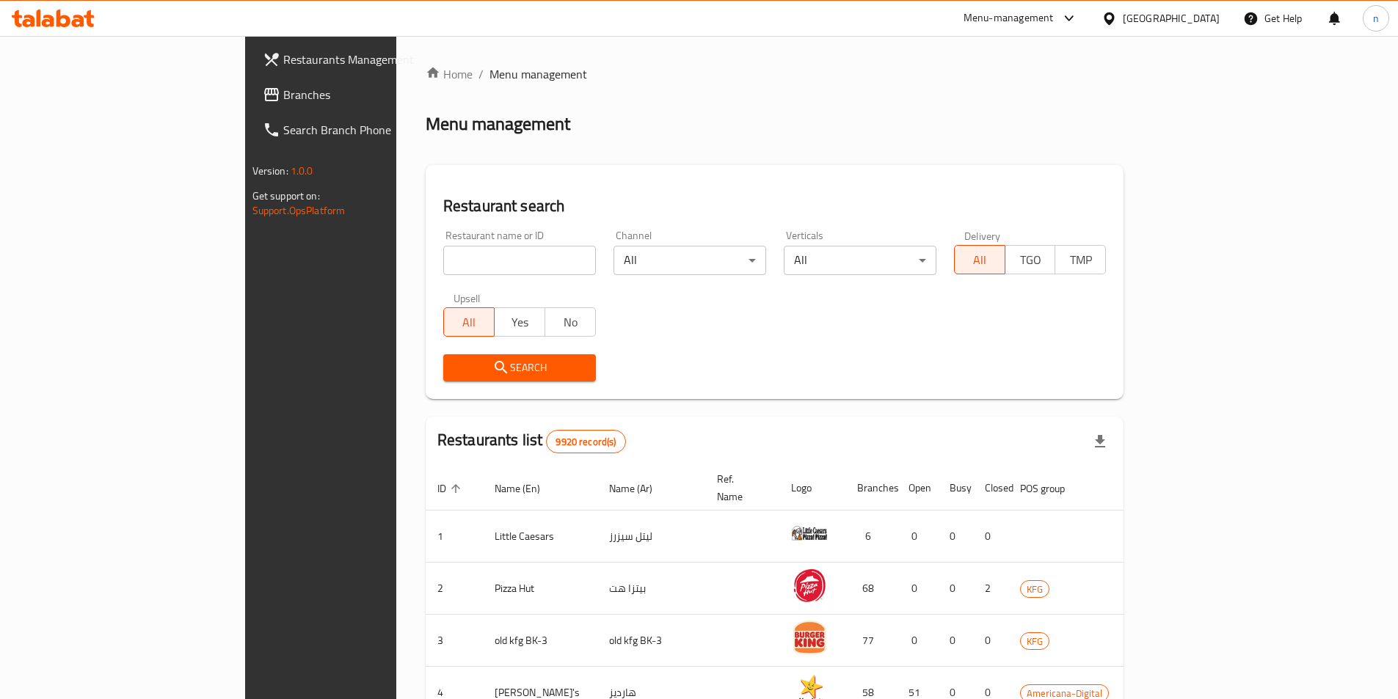
click at [283, 86] on span "Branches" at bounding box center [374, 95] width 183 height 18
